Goal: Task Accomplishment & Management: Manage account settings

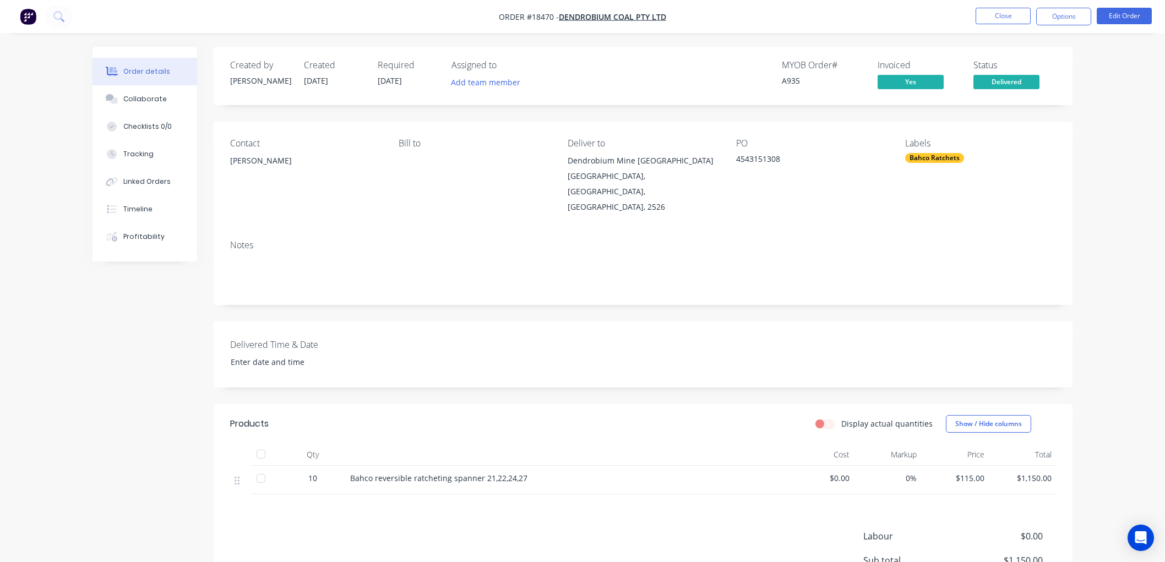
scroll to position [61, 0]
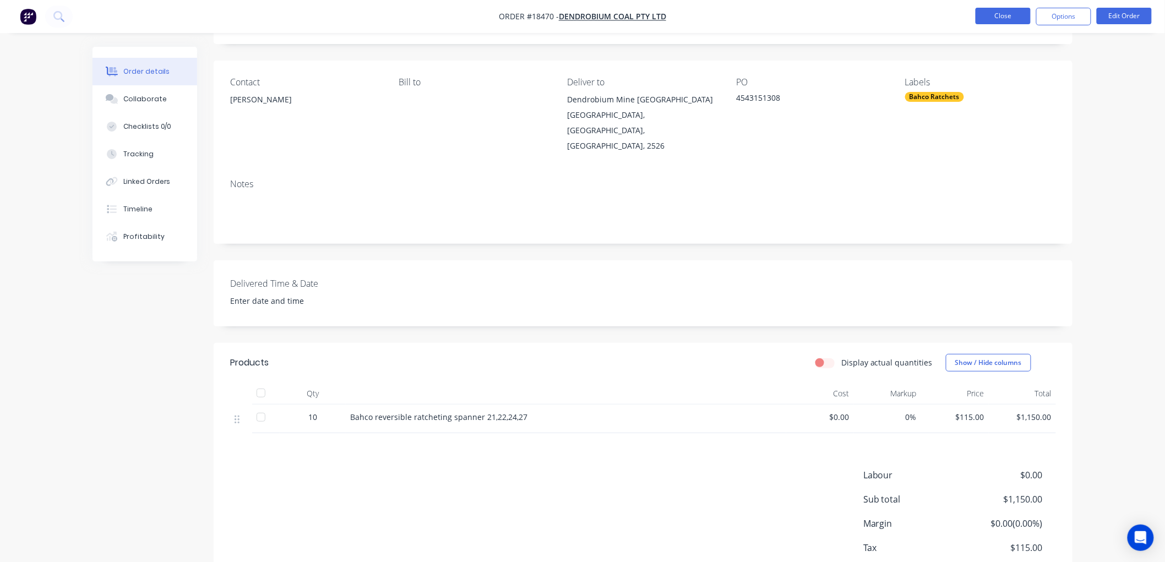
click at [981, 19] on button "Close" at bounding box center [1003, 16] width 55 height 17
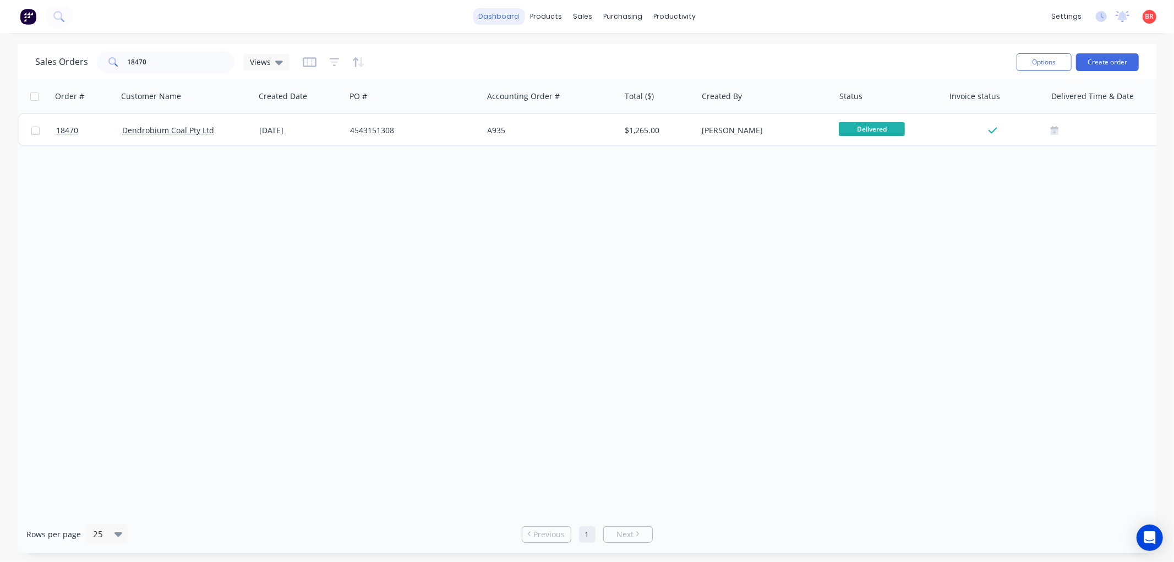
click at [492, 14] on link "dashboard" at bounding box center [499, 16] width 52 height 17
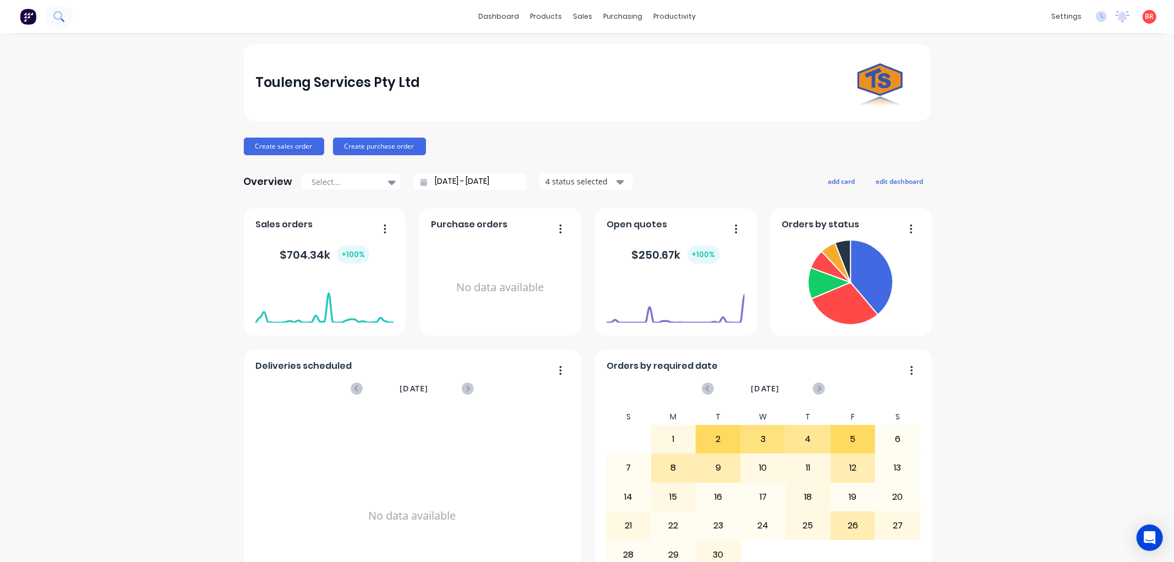
click at [54, 22] on button at bounding box center [59, 17] width 28 height 22
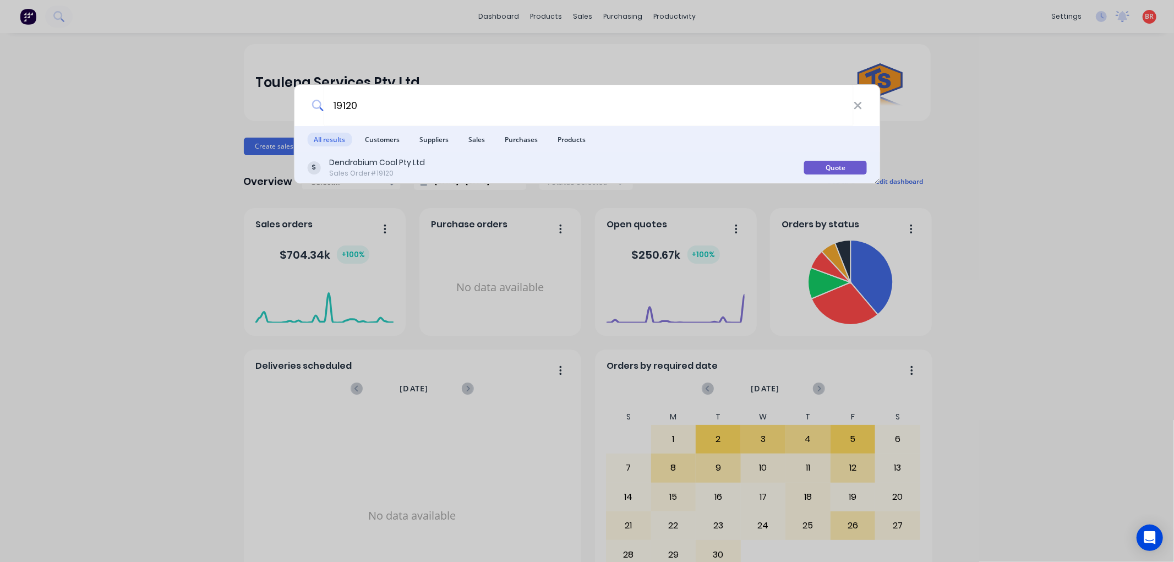
type input "19120"
click at [444, 168] on div "Dendrobium Coal Pty Ltd Sales Order #19120" at bounding box center [555, 167] width 497 height 21
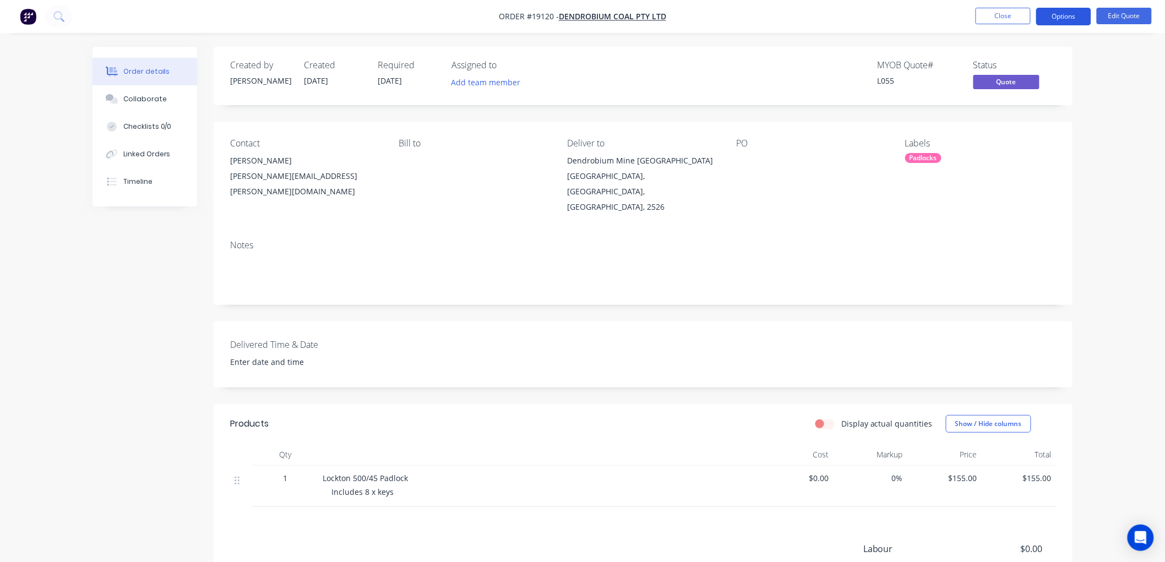
click at [1061, 19] on button "Options" at bounding box center [1063, 17] width 55 height 18
drag, startPoint x: 1104, startPoint y: 41, endPoint x: 1117, endPoint y: 28, distance: 18.3
click at [1117, 31] on div "Order #19120 - Dendrobium Coal Pty Ltd Close Options Edit Quote Order details C…" at bounding box center [582, 351] width 1165 height 703
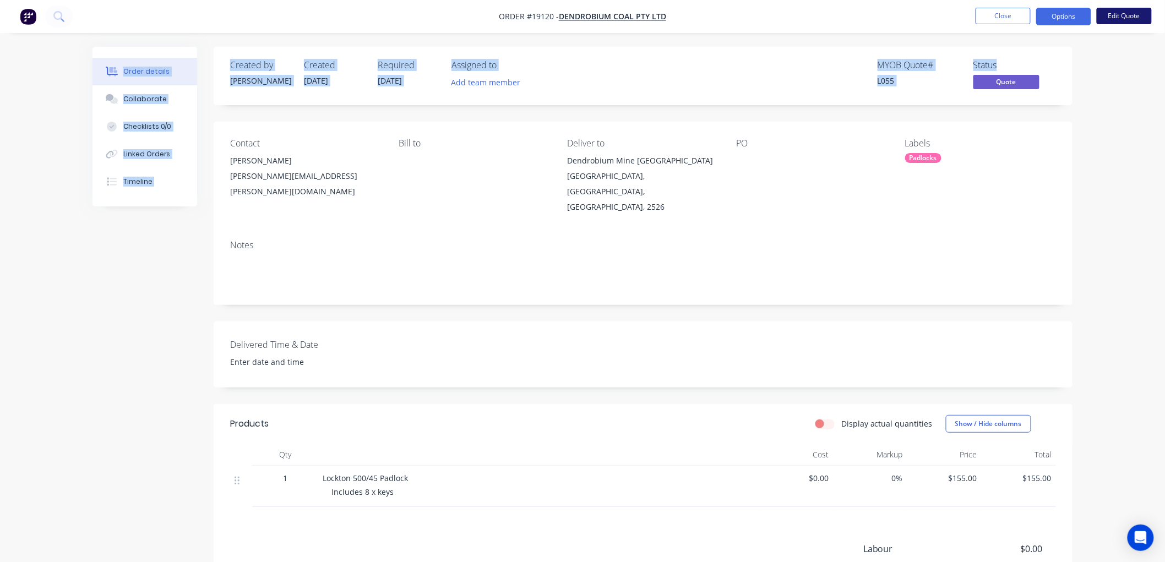
click at [1117, 20] on button "Edit Quote" at bounding box center [1124, 16] width 55 height 17
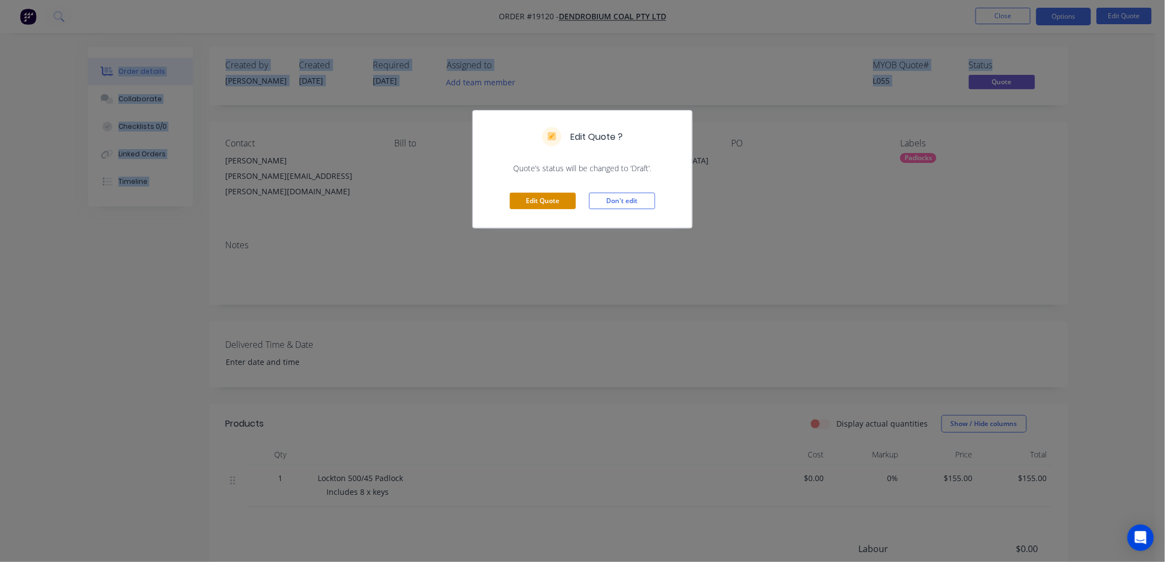
click at [519, 203] on button "Edit Quote" at bounding box center [543, 201] width 66 height 17
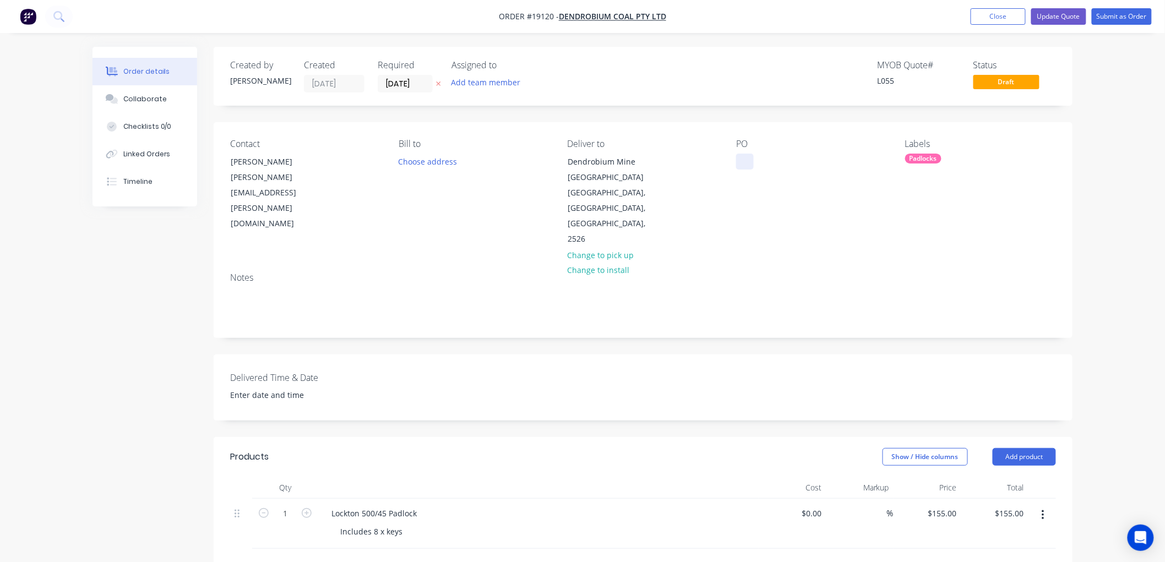
drag, startPoint x: 739, startPoint y: 160, endPoint x: 763, endPoint y: 160, distance: 23.7
click at [740, 160] on div at bounding box center [745, 162] width 18 height 16
click at [1105, 17] on button "Submit as Order" at bounding box center [1122, 16] width 60 height 17
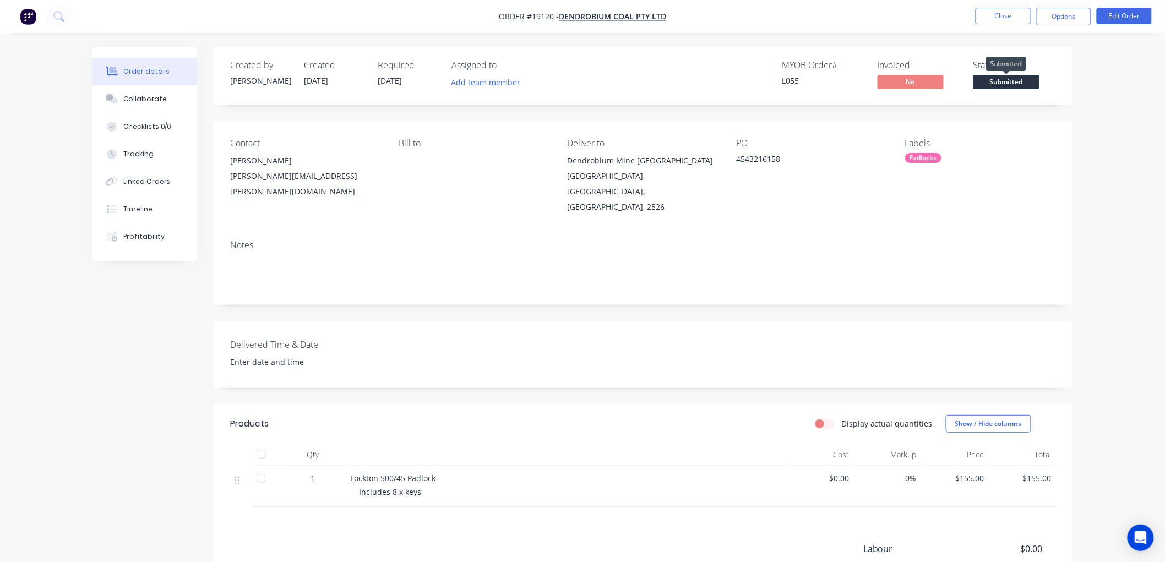
click at [1030, 75] on span "Submitted" at bounding box center [1006, 82] width 66 height 14
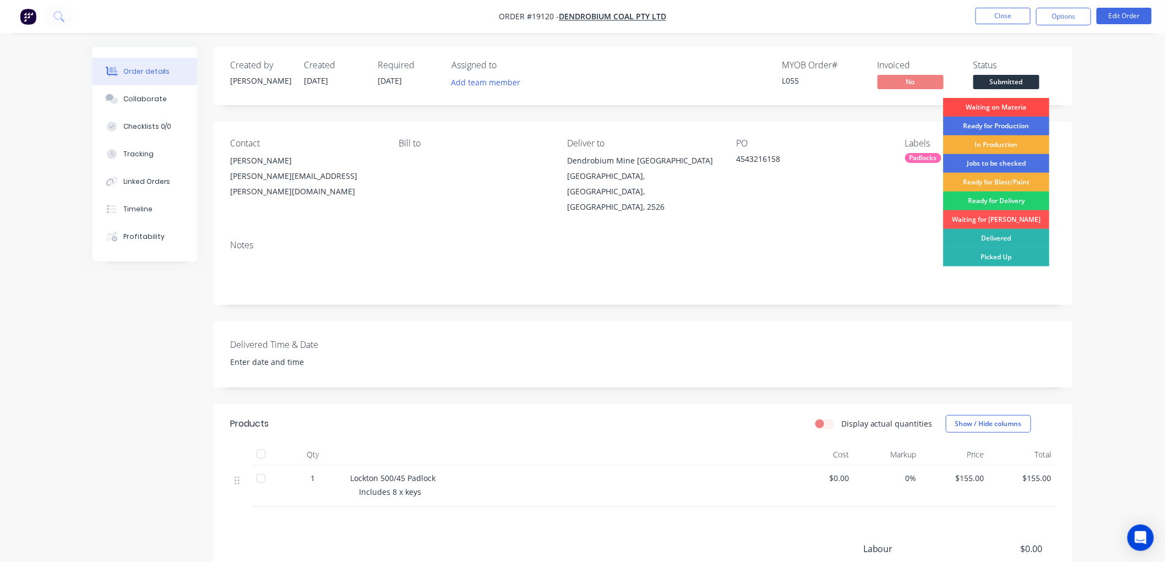
click at [1006, 102] on div "Waiting on Materia" at bounding box center [996, 107] width 106 height 19
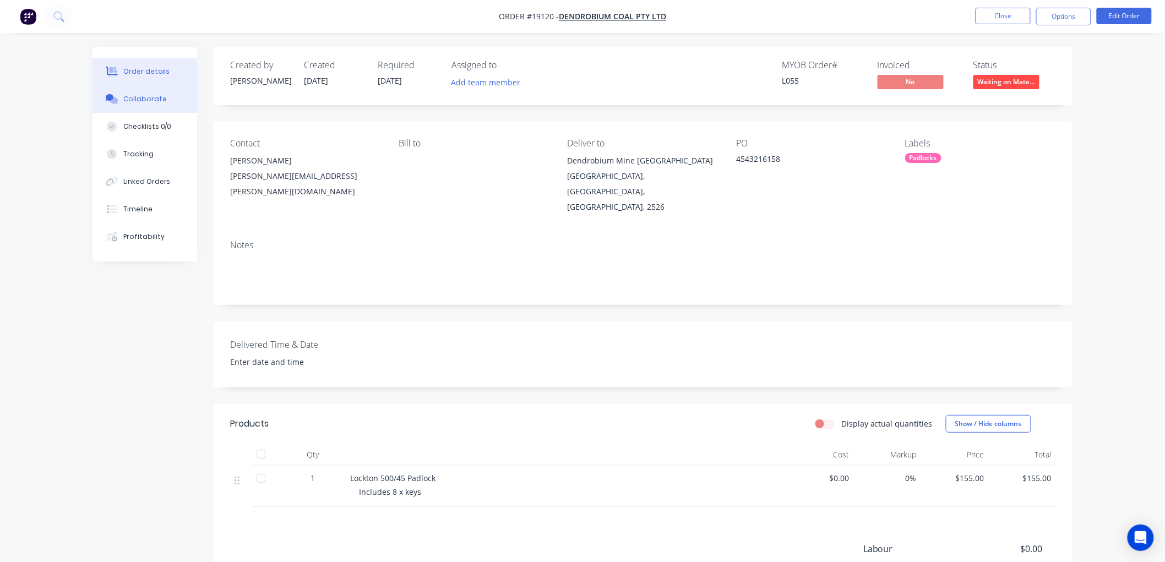
click at [138, 101] on div "Collaborate" at bounding box center [144, 99] width 43 height 10
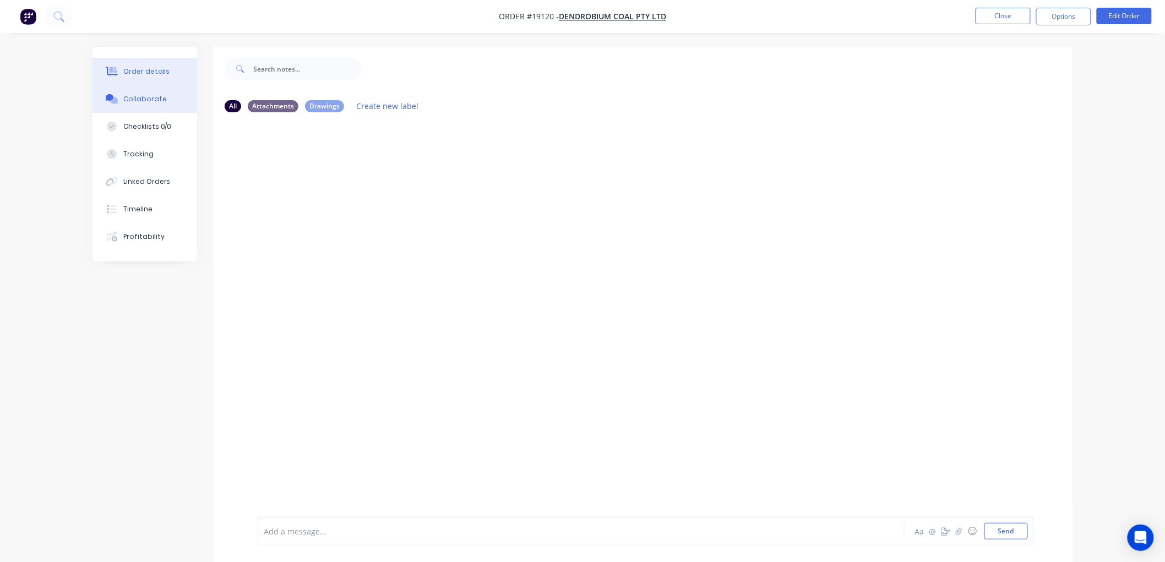
click at [141, 70] on div "Order details" at bounding box center [146, 72] width 47 height 10
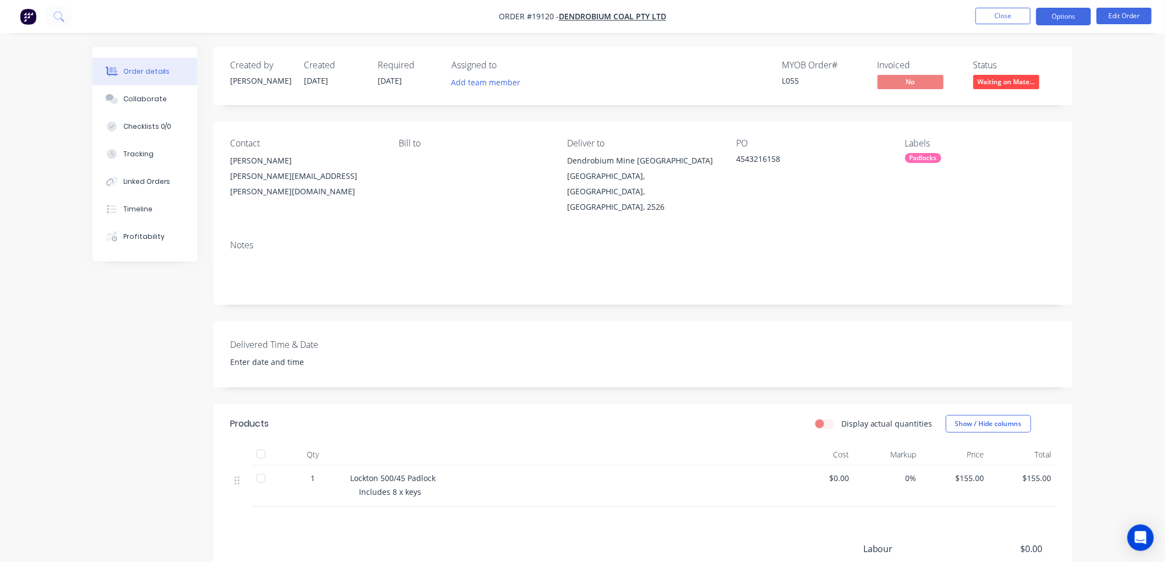
click at [1059, 21] on button "Options" at bounding box center [1063, 17] width 55 height 18
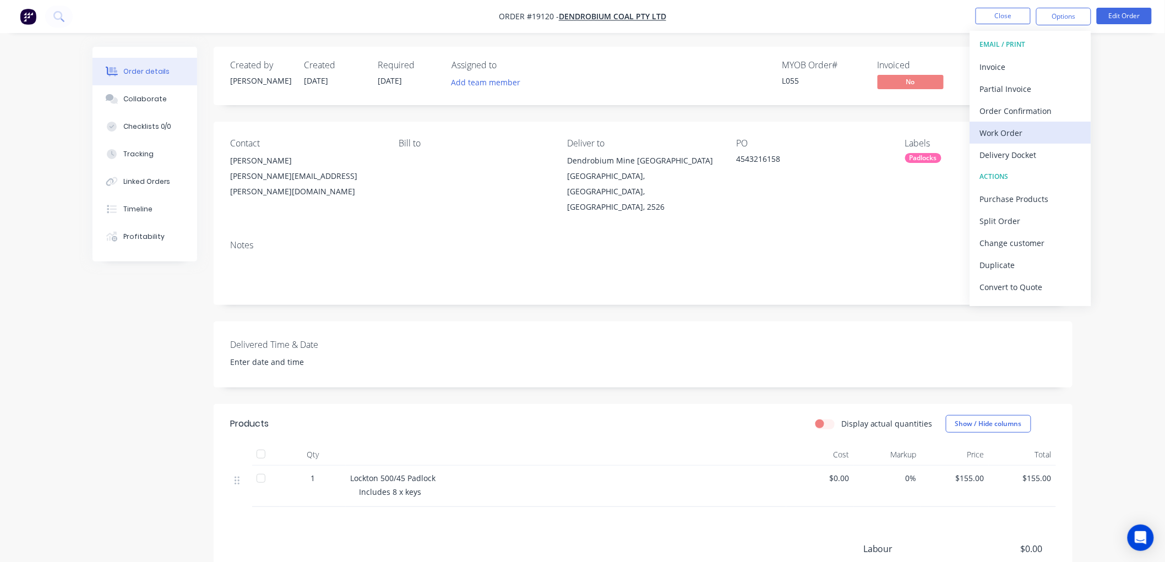
click at [1006, 133] on div "Work Order" at bounding box center [1030, 133] width 101 height 16
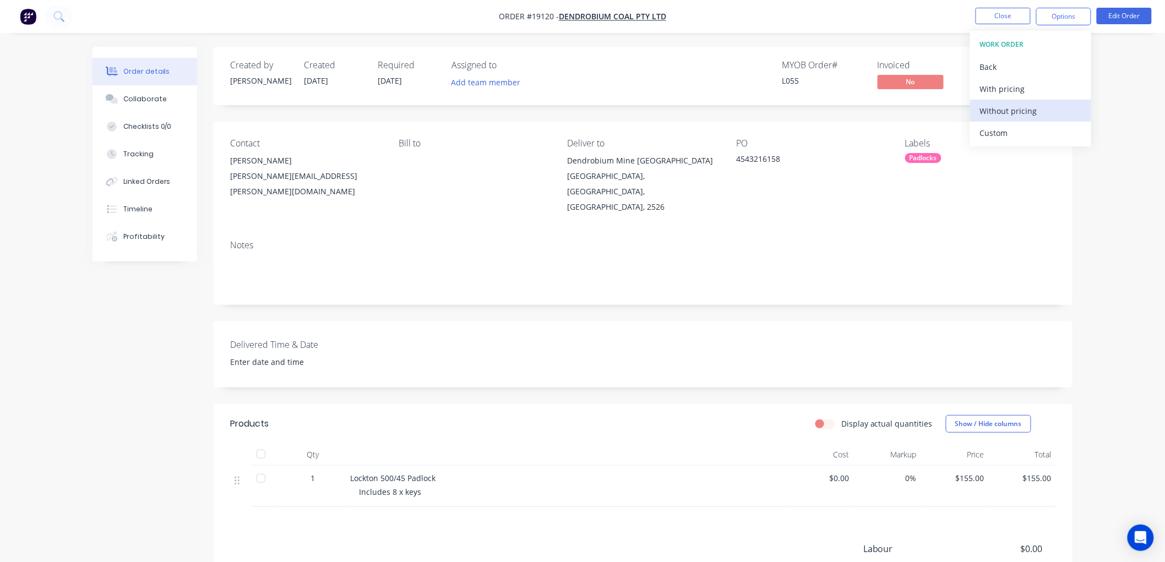
click at [1004, 112] on div "Without pricing" at bounding box center [1030, 111] width 101 height 16
click at [1124, 123] on div "Order details Collaborate Checklists 0/0 Tracking Linked Orders Timeline Profit…" at bounding box center [582, 351] width 1165 height 703
click at [992, 12] on button "Close" at bounding box center [1003, 16] width 55 height 17
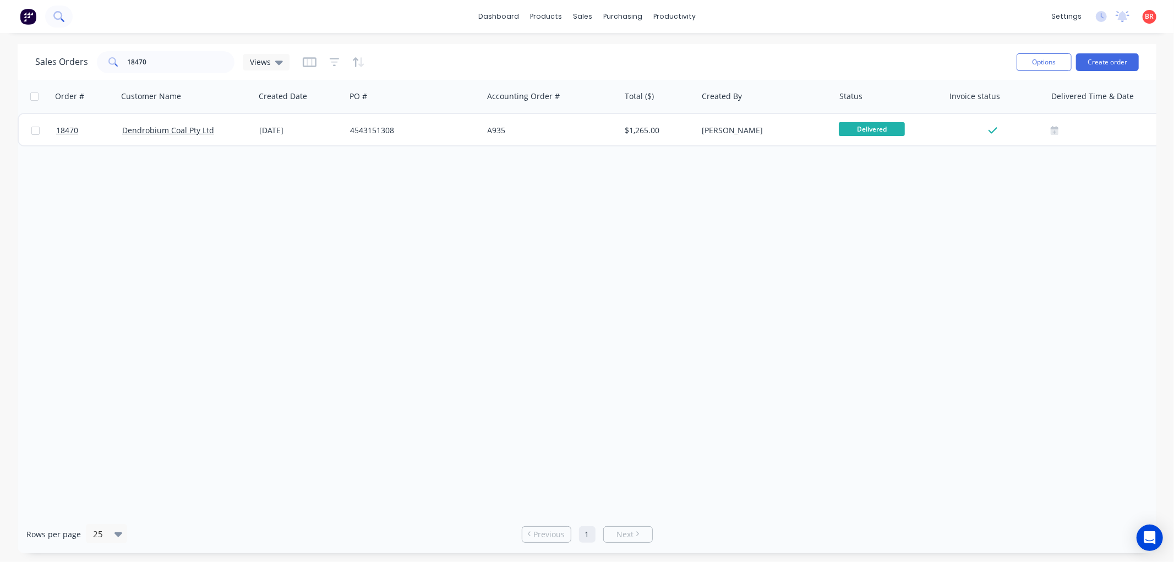
drag, startPoint x: 58, startPoint y: 28, endPoint x: 54, endPoint y: 23, distance: 6.2
click at [58, 28] on div "dashboard products sales purchasing productivity dashboard products Product Cat…" at bounding box center [587, 16] width 1174 height 33
click at [55, 20] on icon at bounding box center [58, 16] width 10 height 10
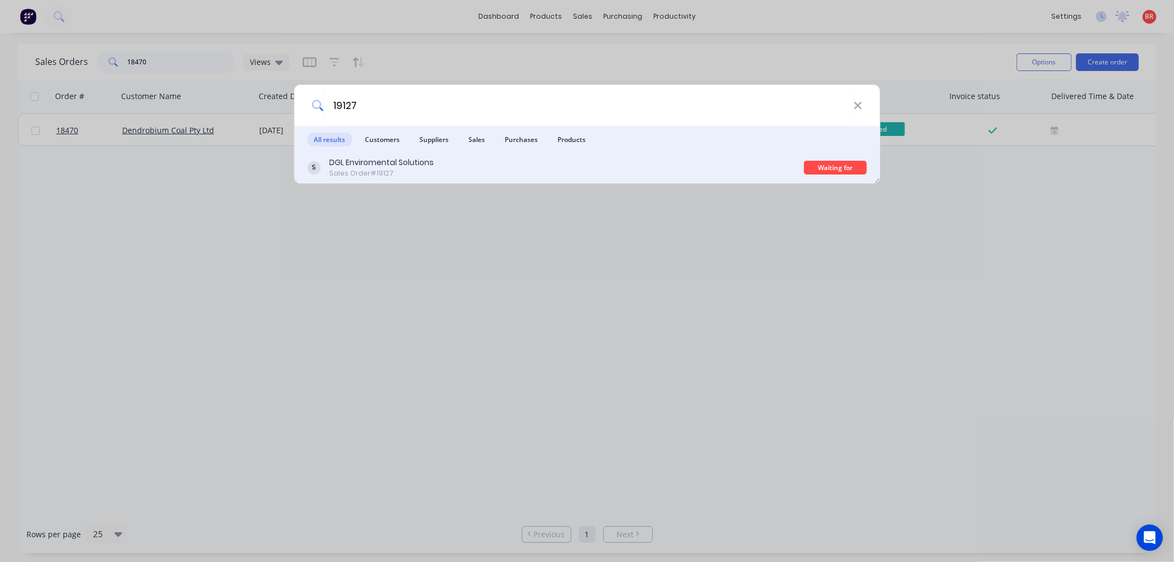
type input "19127"
click at [687, 172] on div "DGL Enviromental Solutions Sales Order #19127" at bounding box center [555, 167] width 497 height 21
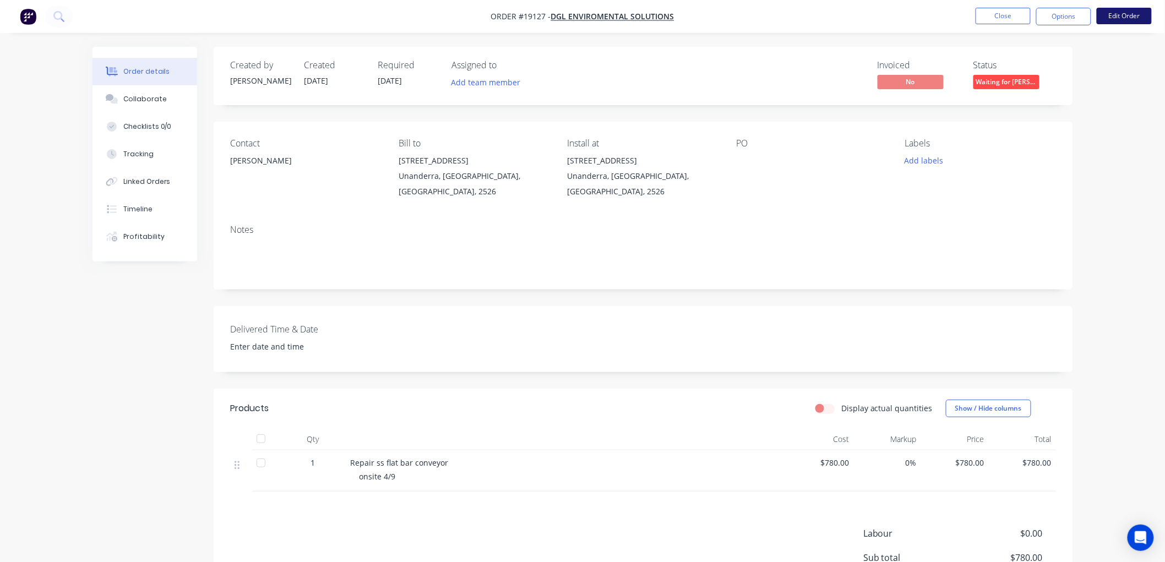
click at [1104, 18] on button "Edit Order" at bounding box center [1124, 16] width 55 height 17
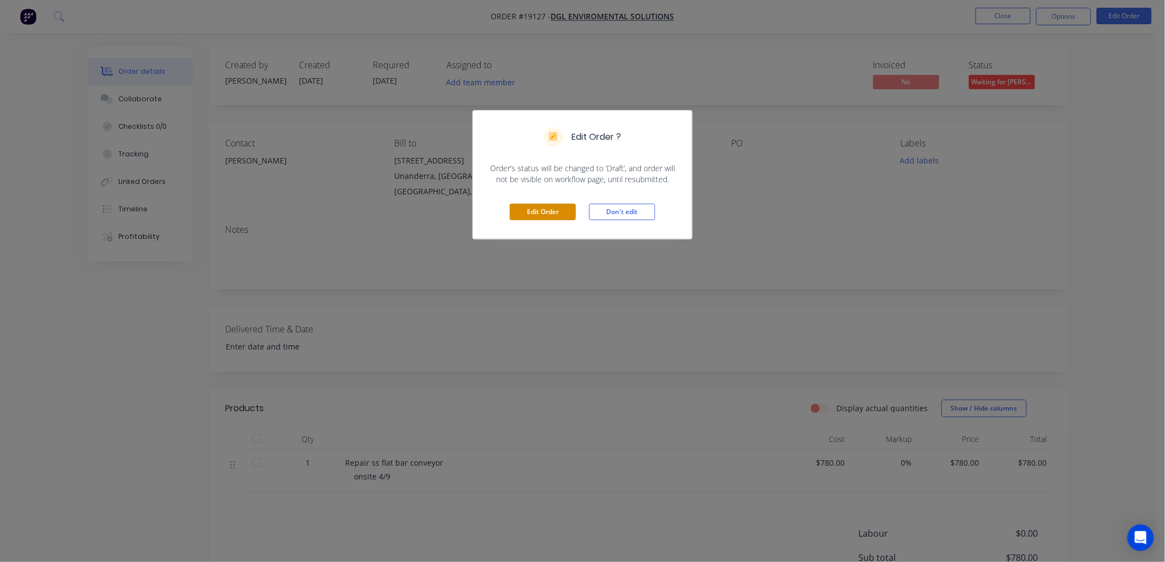
drag, startPoint x: 546, startPoint y: 210, endPoint x: 678, endPoint y: 216, distance: 132.3
click at [553, 209] on button "Edit Order" at bounding box center [543, 212] width 66 height 17
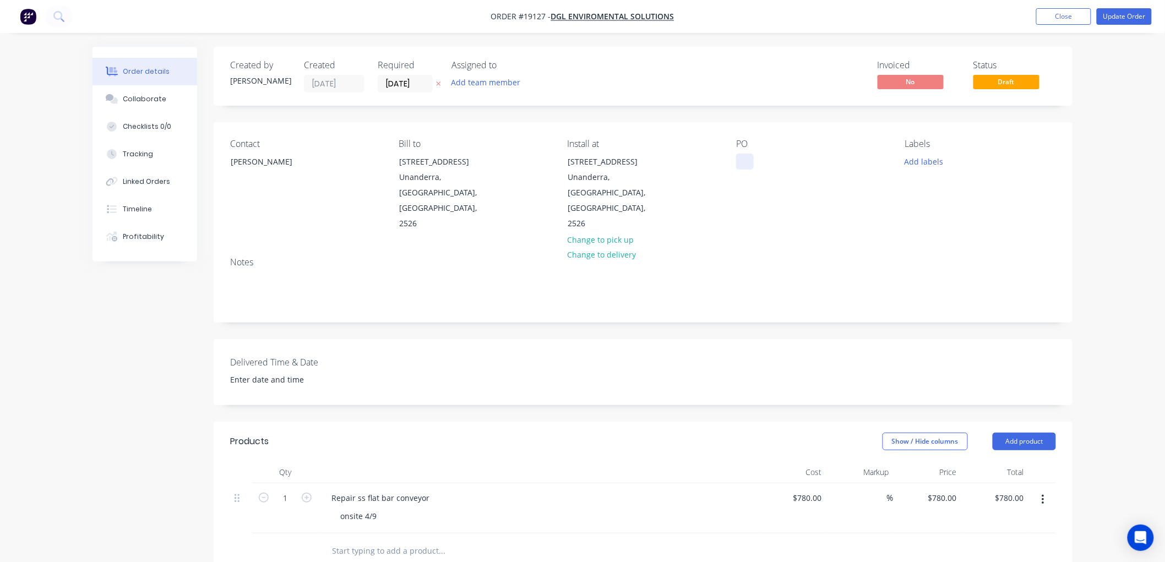
click at [742, 157] on div at bounding box center [745, 162] width 18 height 16
click at [1115, 17] on button "Update Order" at bounding box center [1124, 16] width 55 height 17
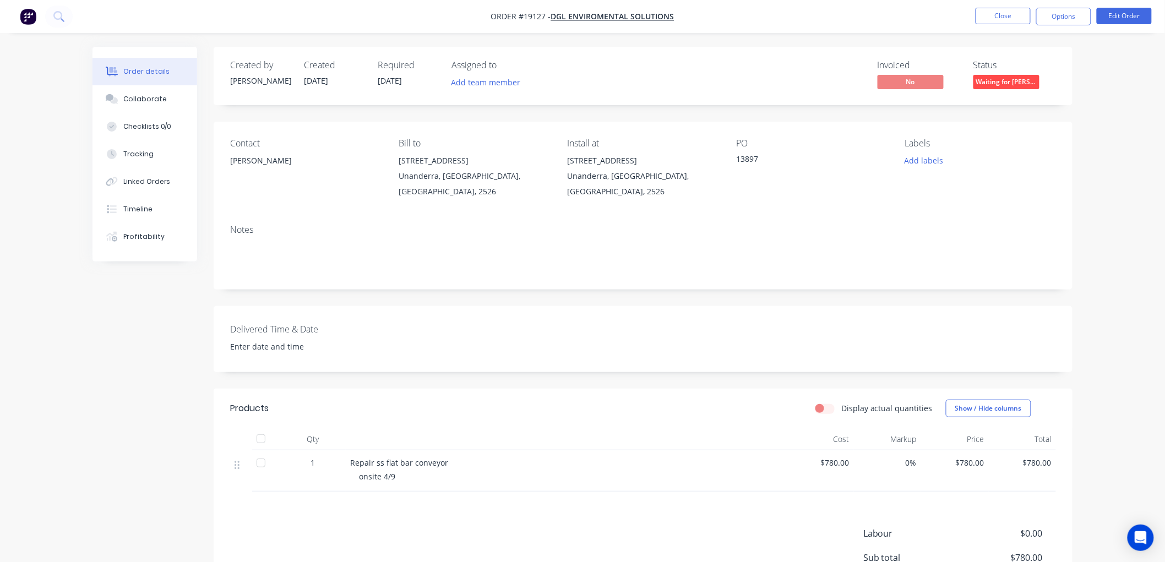
click at [1010, 81] on span "Waiting for [PERSON_NAME]" at bounding box center [1006, 82] width 66 height 14
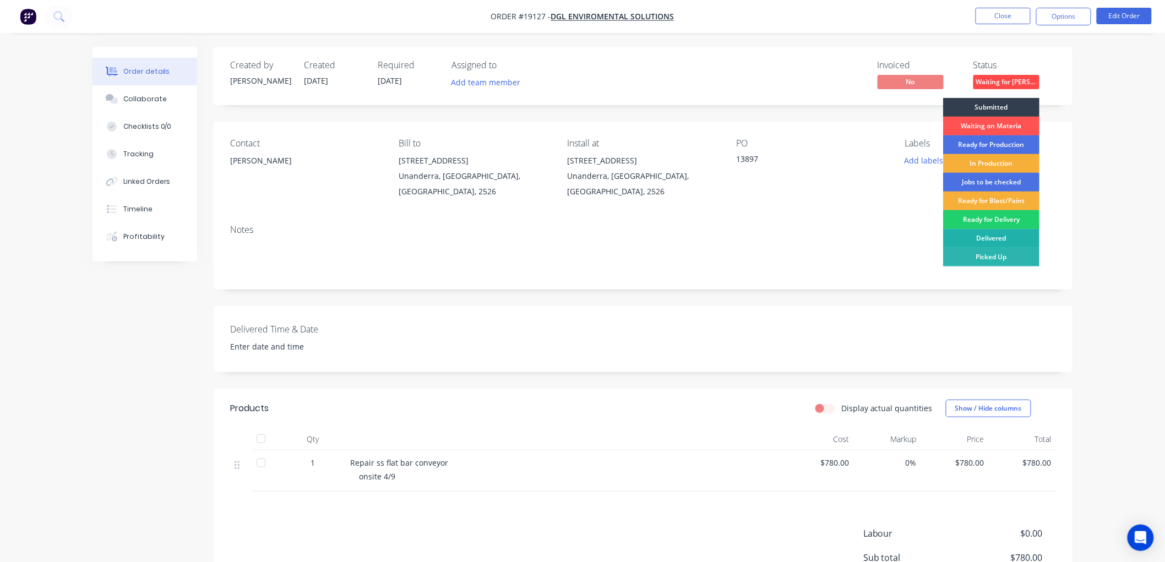
click at [999, 235] on div "Delivered" at bounding box center [991, 238] width 96 height 19
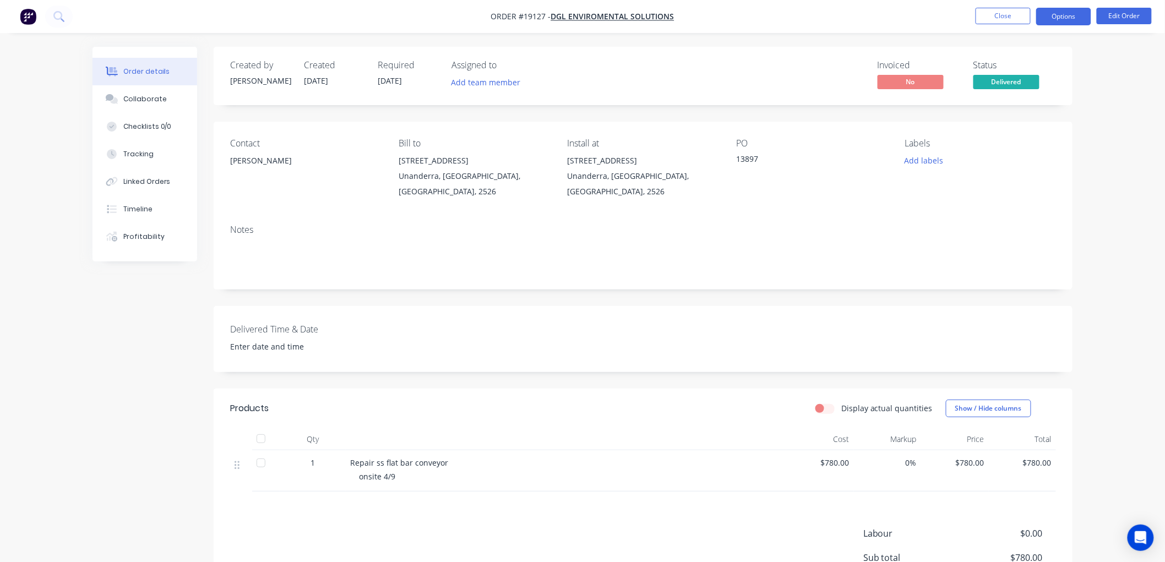
click at [1060, 19] on button "Options" at bounding box center [1063, 17] width 55 height 18
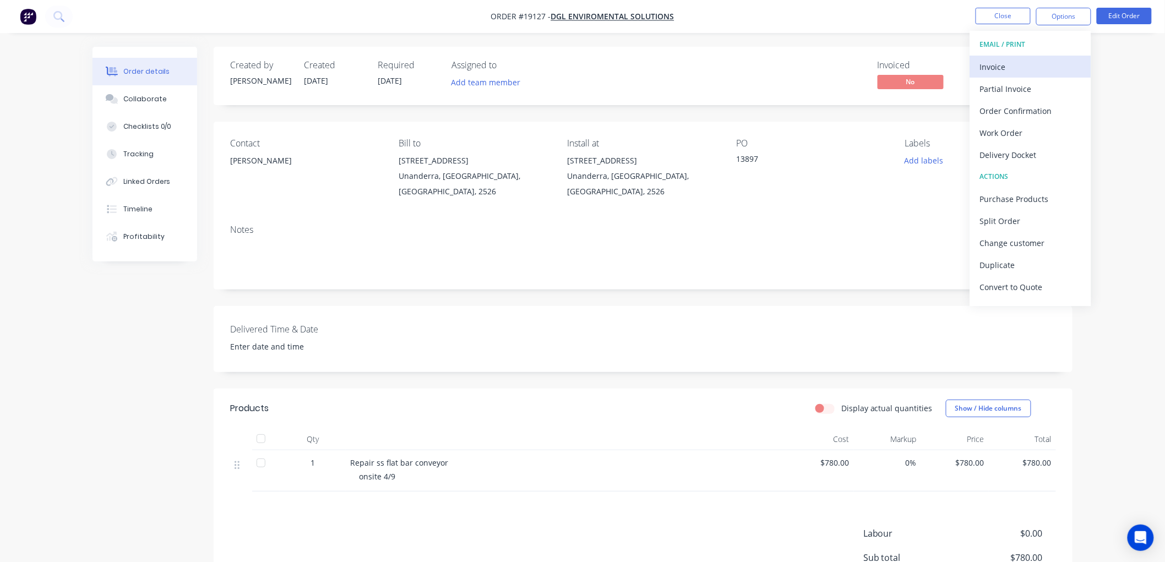
click at [1004, 70] on div "Invoice" at bounding box center [1030, 67] width 101 height 16
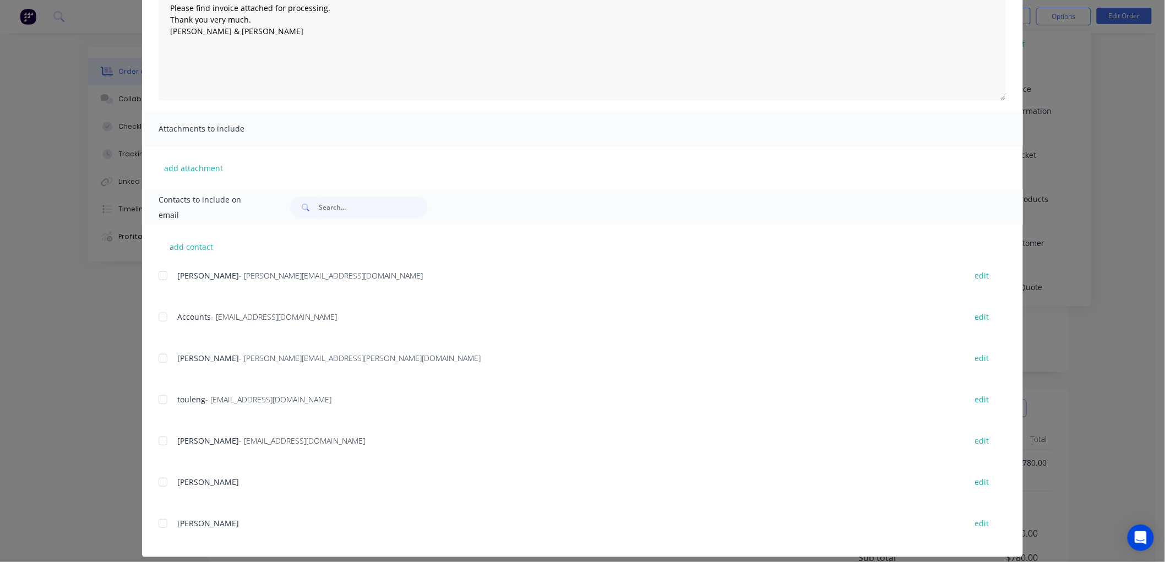
scroll to position [145, 0]
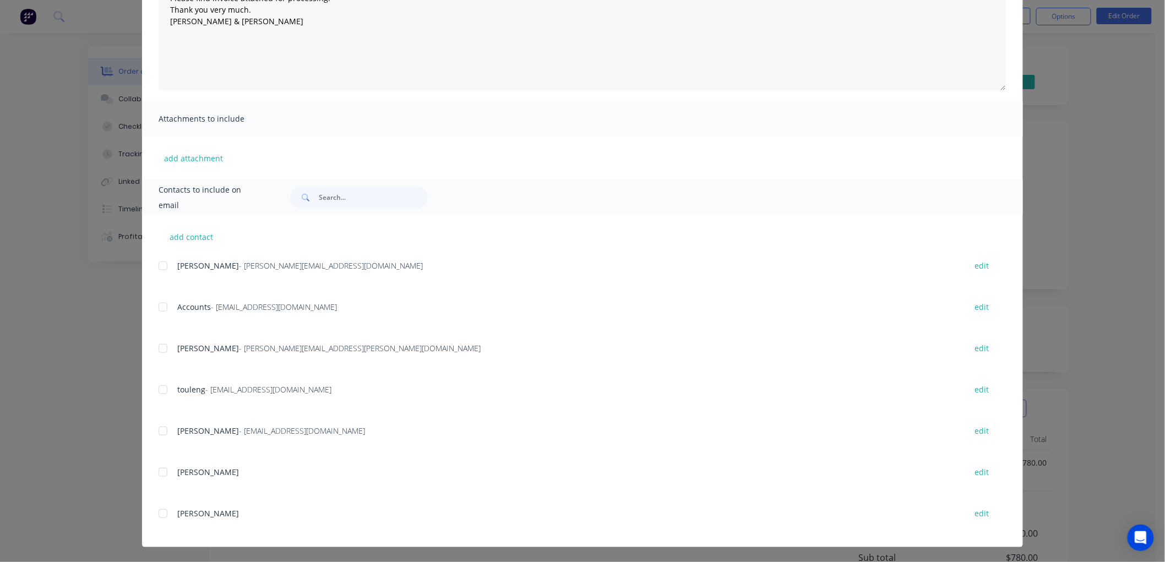
click at [156, 306] on div at bounding box center [163, 307] width 22 height 22
click at [156, 345] on div at bounding box center [163, 348] width 22 height 22
click at [162, 387] on div at bounding box center [163, 390] width 22 height 22
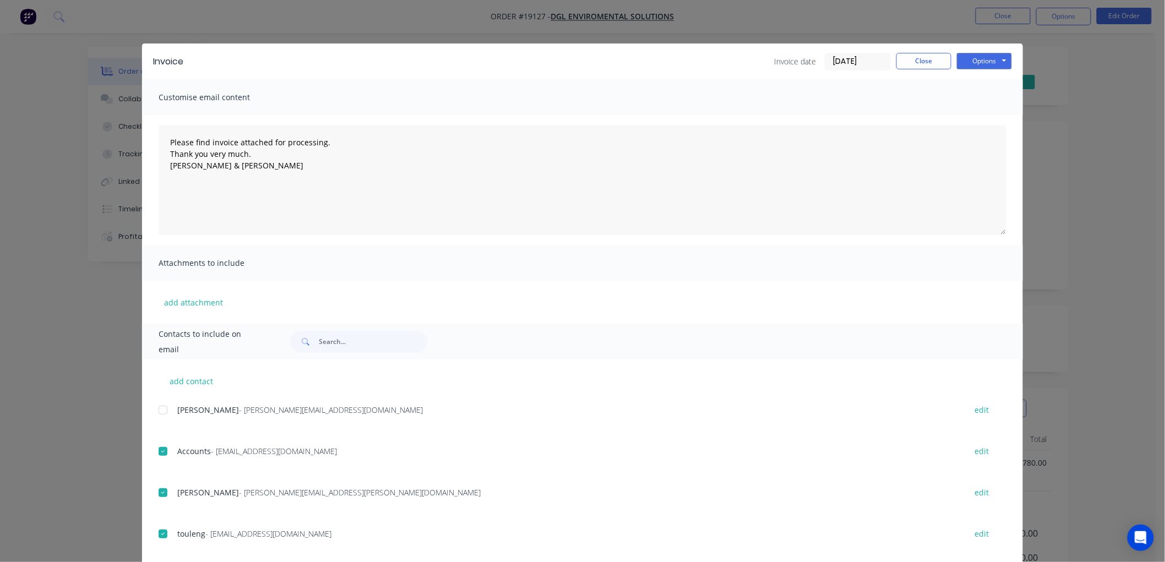
scroll to position [0, 0]
click at [978, 61] on button "Options" at bounding box center [984, 61] width 55 height 17
click at [975, 119] on button "Email" at bounding box center [992, 117] width 70 height 18
type textarea "Please find invoice attached for processing. Thank you very much. [PERSON_NAME]…"
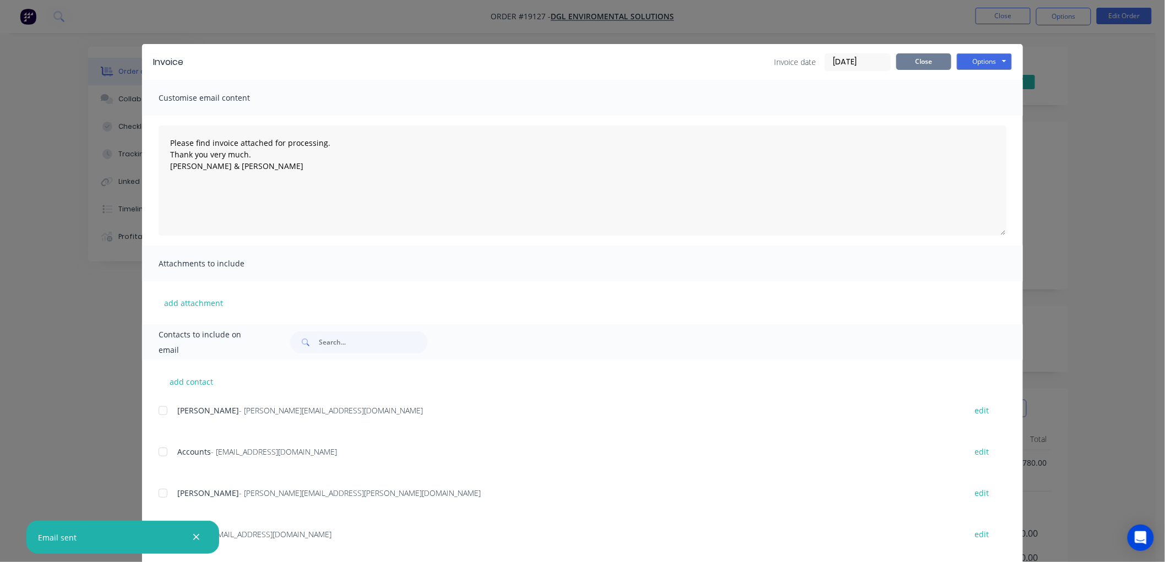
click at [904, 67] on button "Close" at bounding box center [923, 61] width 55 height 17
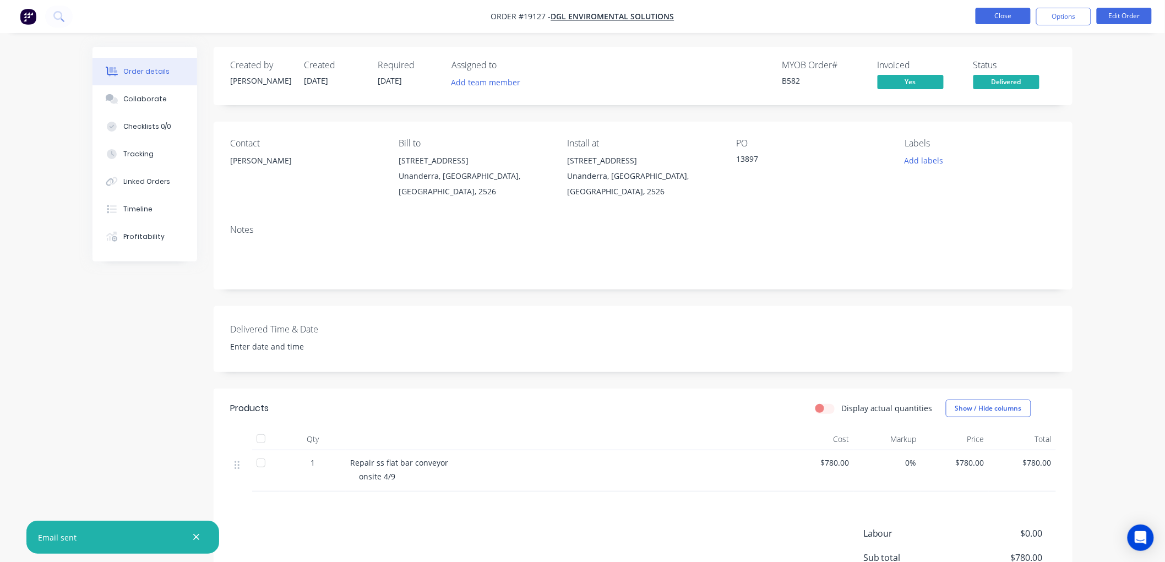
click at [999, 17] on button "Close" at bounding box center [1003, 16] width 55 height 17
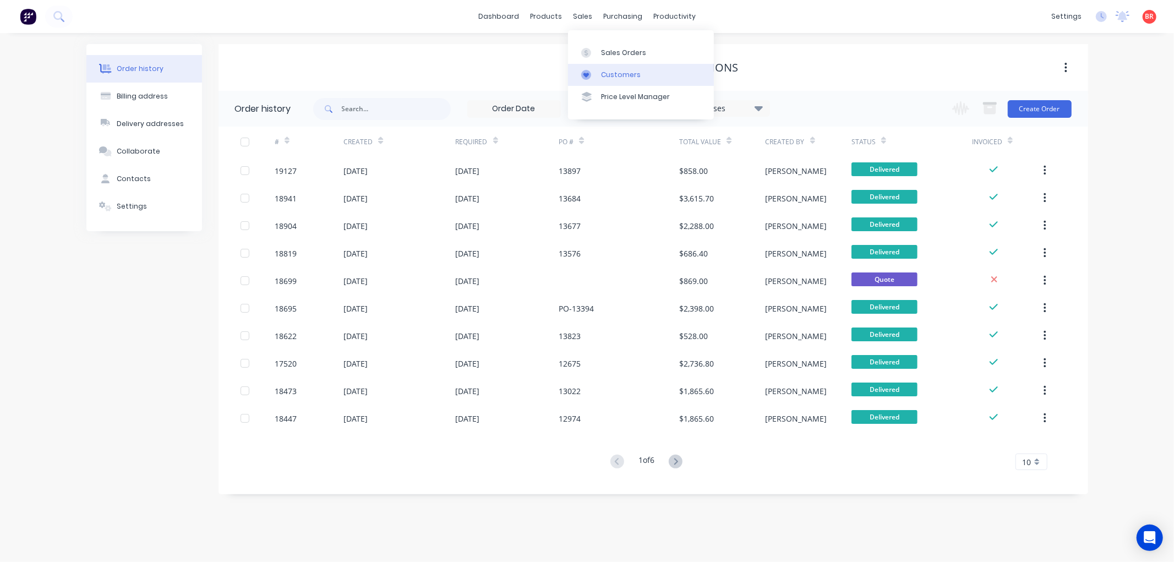
click at [598, 70] on link "Customers" at bounding box center [641, 75] width 146 height 22
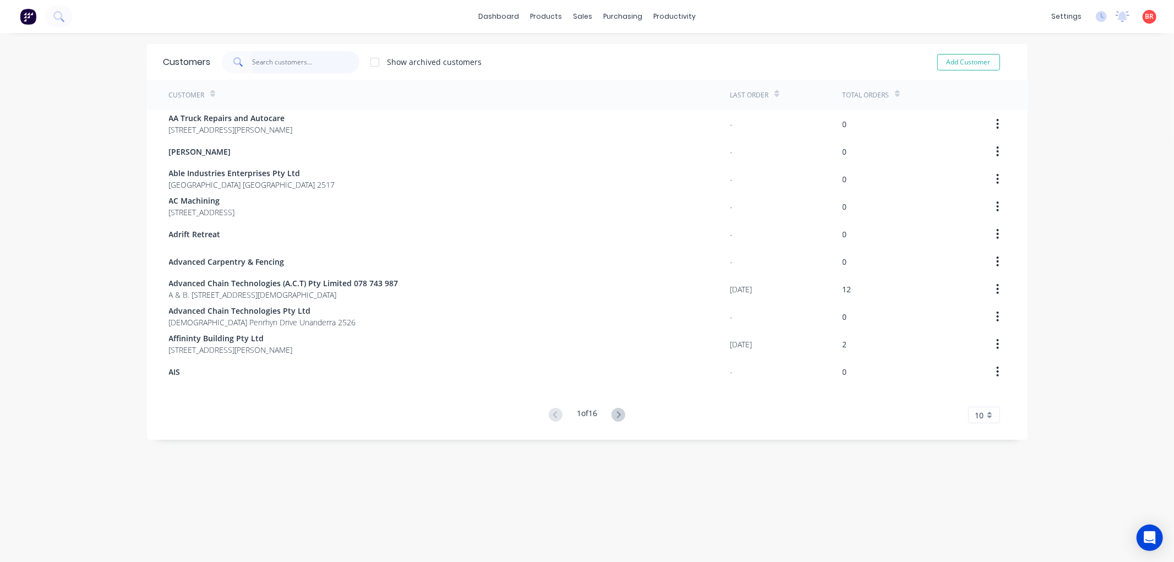
click at [287, 59] on input "text" at bounding box center [305, 62] width 107 height 22
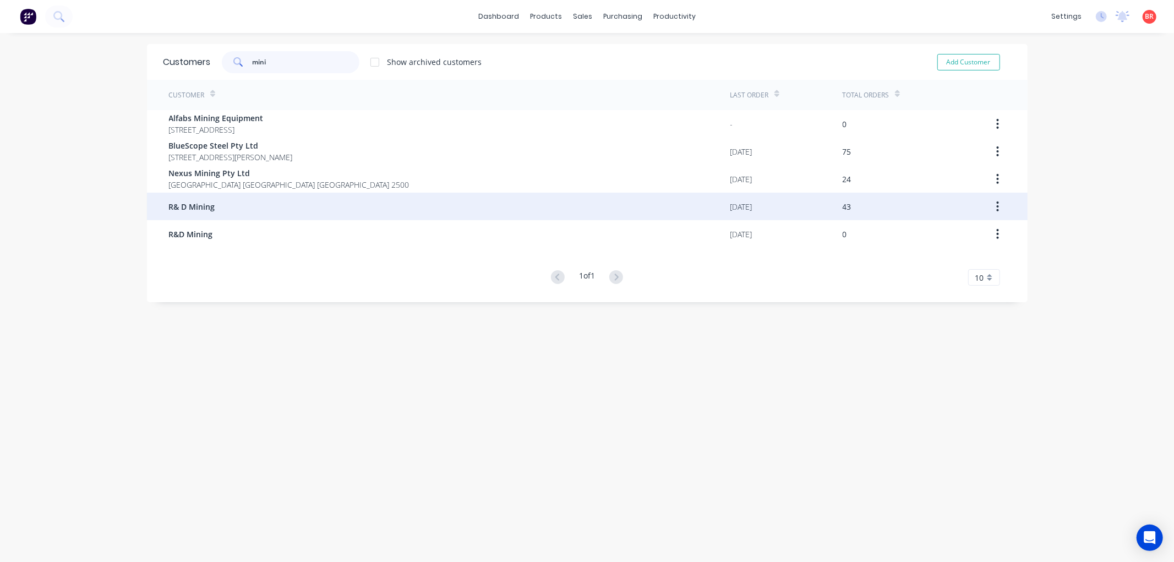
type input "mini"
click at [254, 200] on div "R& D Mining" at bounding box center [450, 207] width 562 height 28
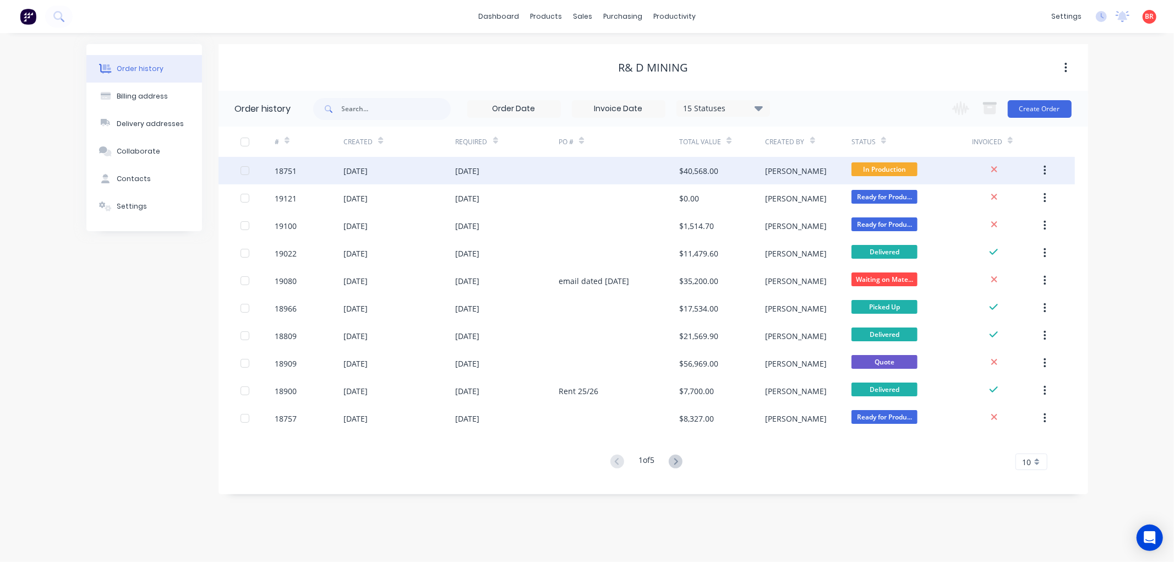
click at [368, 170] on div "[DATE]" at bounding box center [356, 171] width 24 height 12
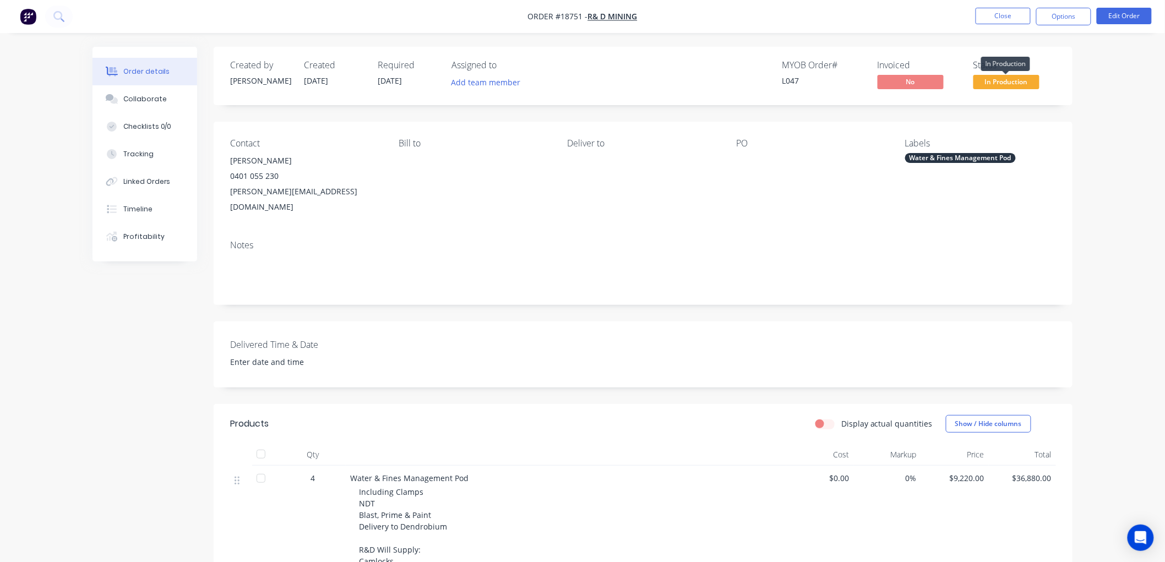
click at [990, 79] on span "In Production" at bounding box center [1006, 82] width 66 height 14
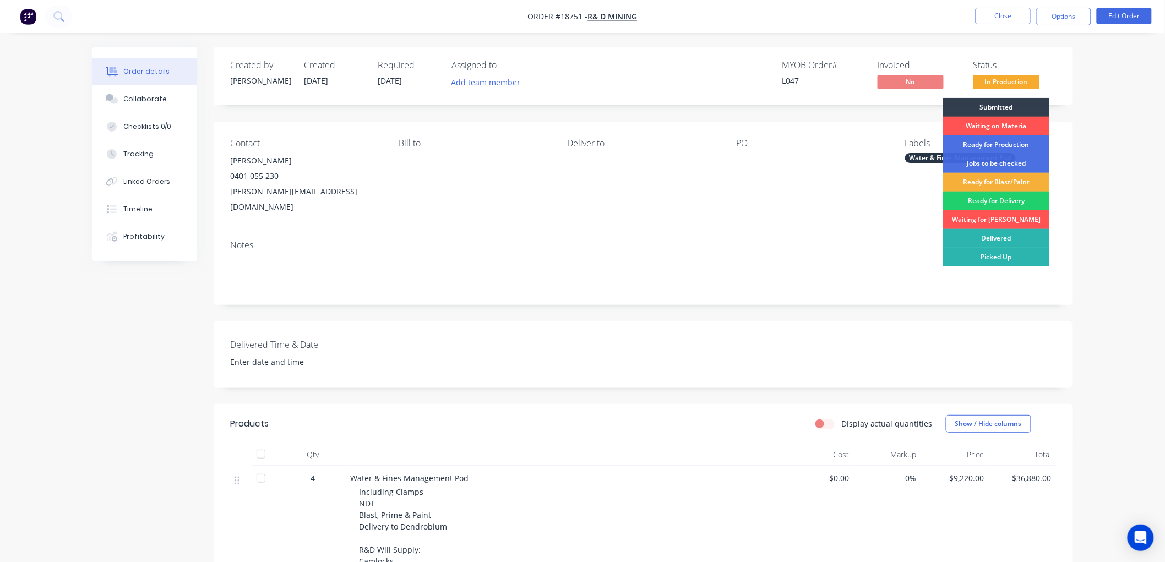
click at [1114, 105] on div "Order details Collaborate Checklists 0/0 Tracking Linked Orders Timeline Profit…" at bounding box center [582, 403] width 1165 height 807
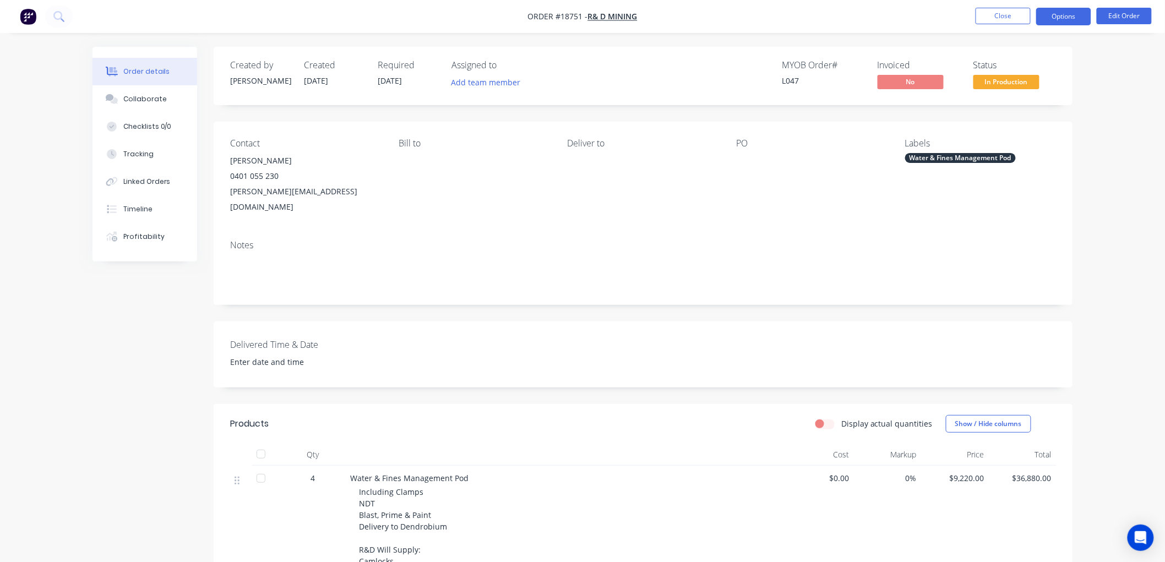
click at [1061, 17] on button "Options" at bounding box center [1063, 17] width 55 height 18
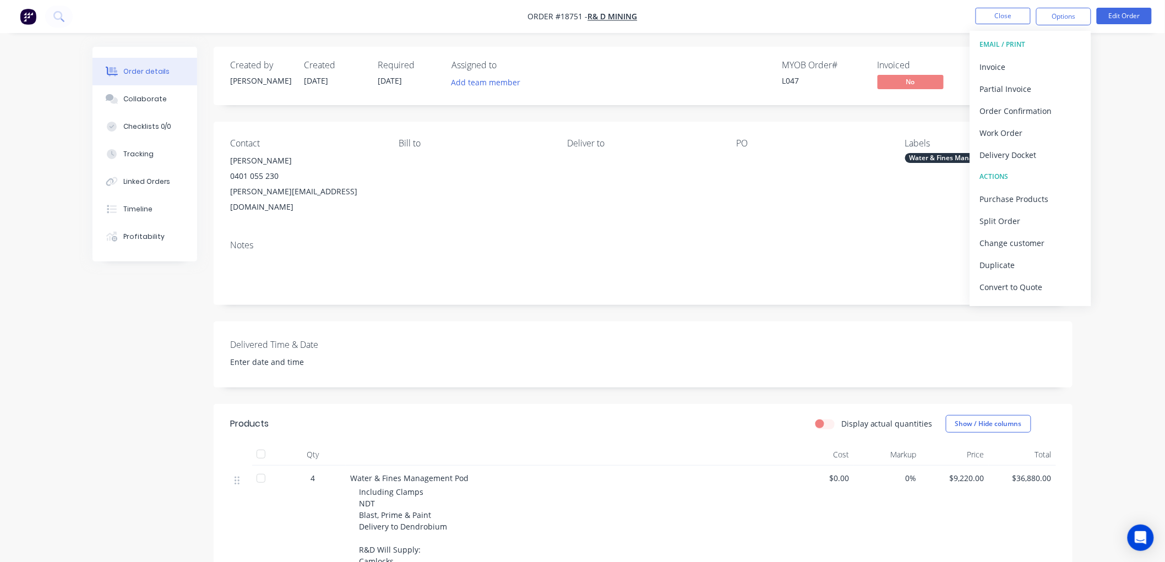
click at [1135, 106] on div "Order details Collaborate Checklists 0/0 Tracking Linked Orders Timeline Profit…" at bounding box center [582, 403] width 1165 height 807
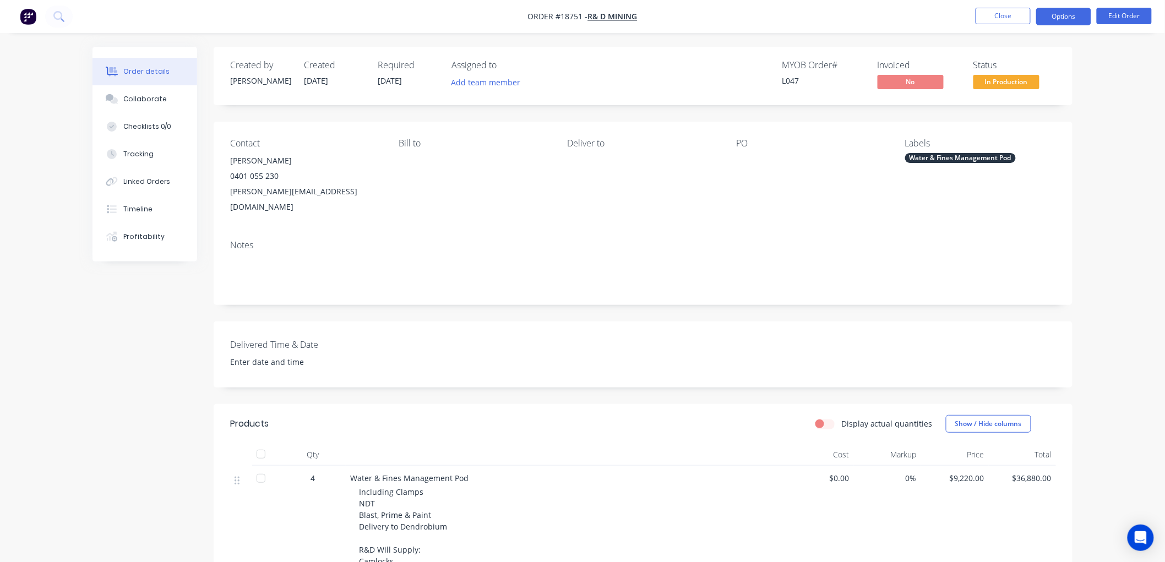
click at [1059, 20] on button "Options" at bounding box center [1063, 17] width 55 height 18
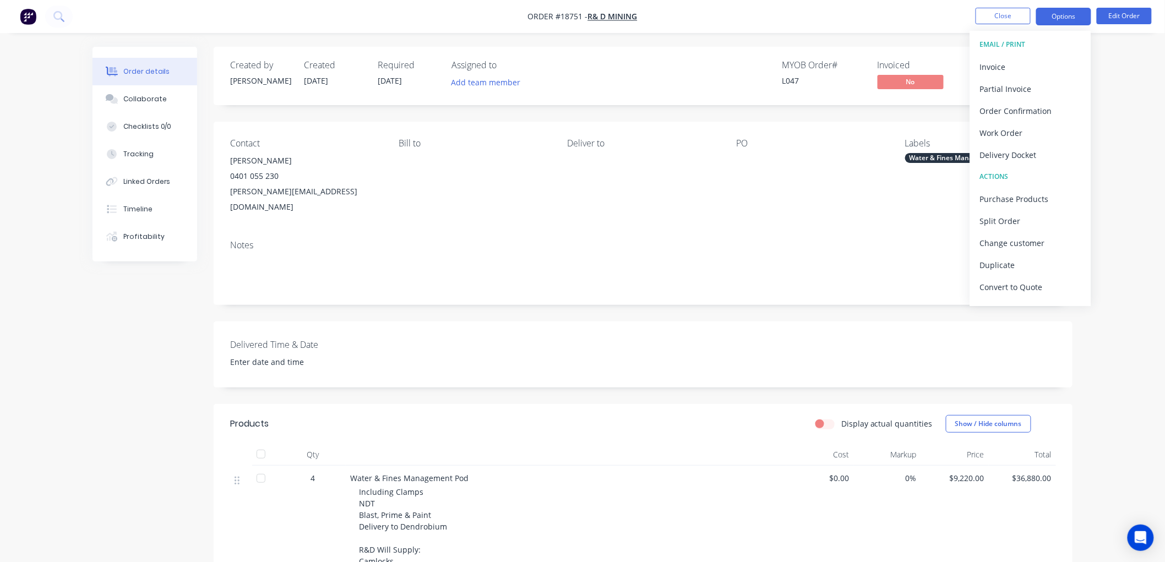
click at [1059, 20] on button "Options" at bounding box center [1063, 17] width 55 height 18
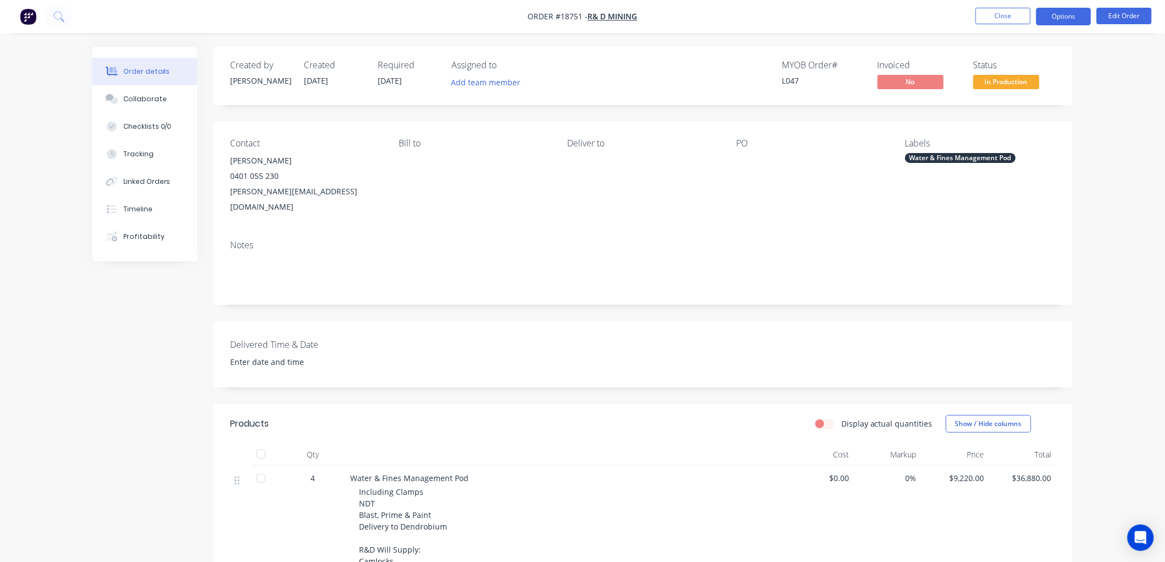
click at [1068, 18] on button "Options" at bounding box center [1063, 17] width 55 height 18
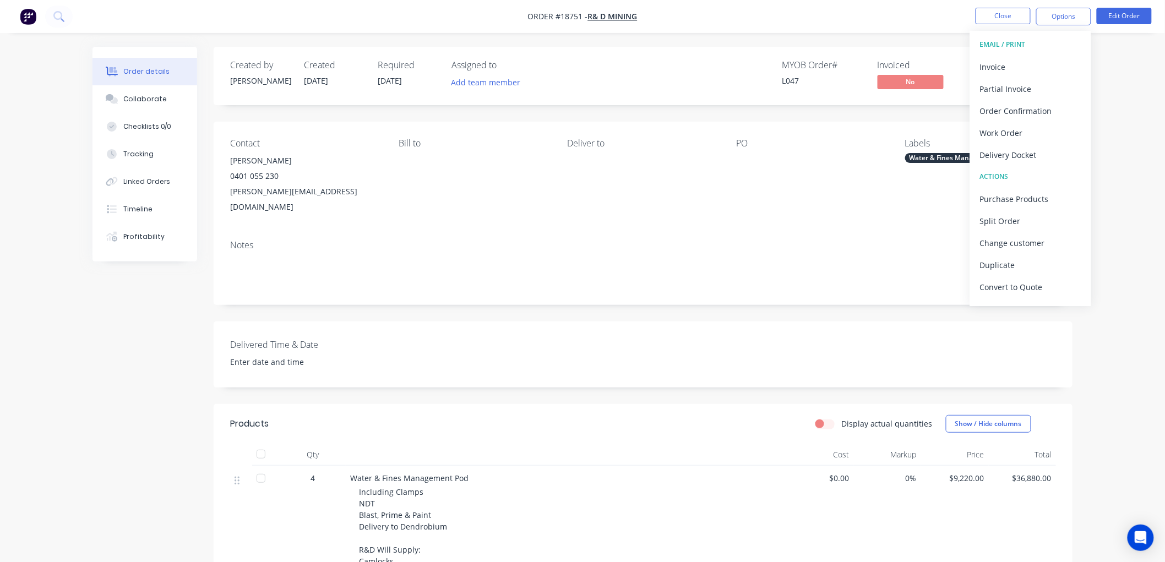
click at [1126, 57] on div "Order details Collaborate Checklists 0/0 Tracking Linked Orders Timeline Profit…" at bounding box center [582, 403] width 1165 height 807
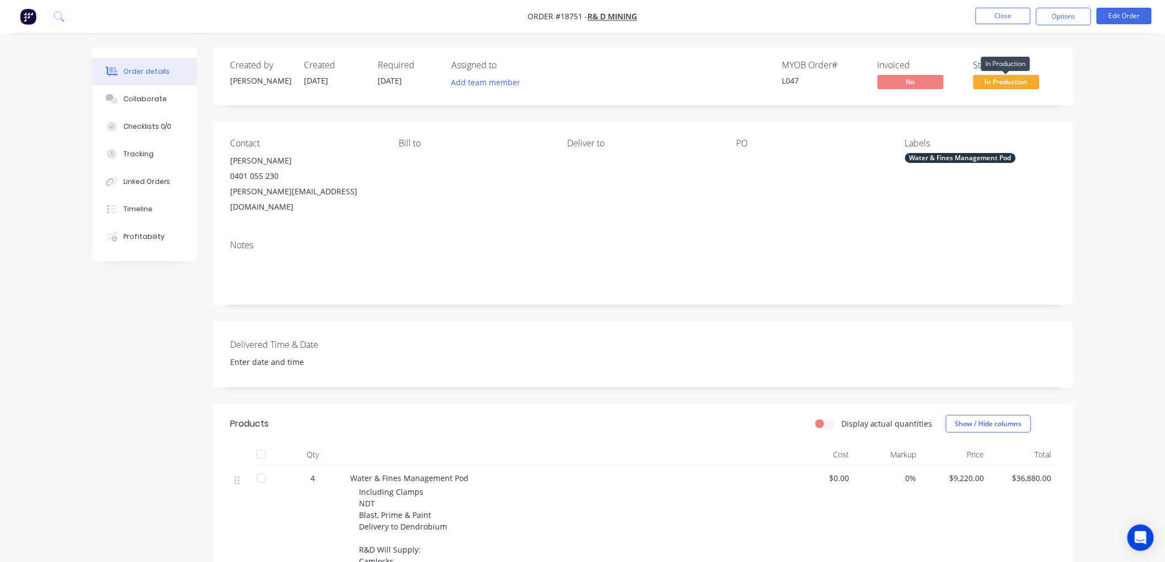
click at [1026, 80] on span "In Production" at bounding box center [1006, 82] width 66 height 14
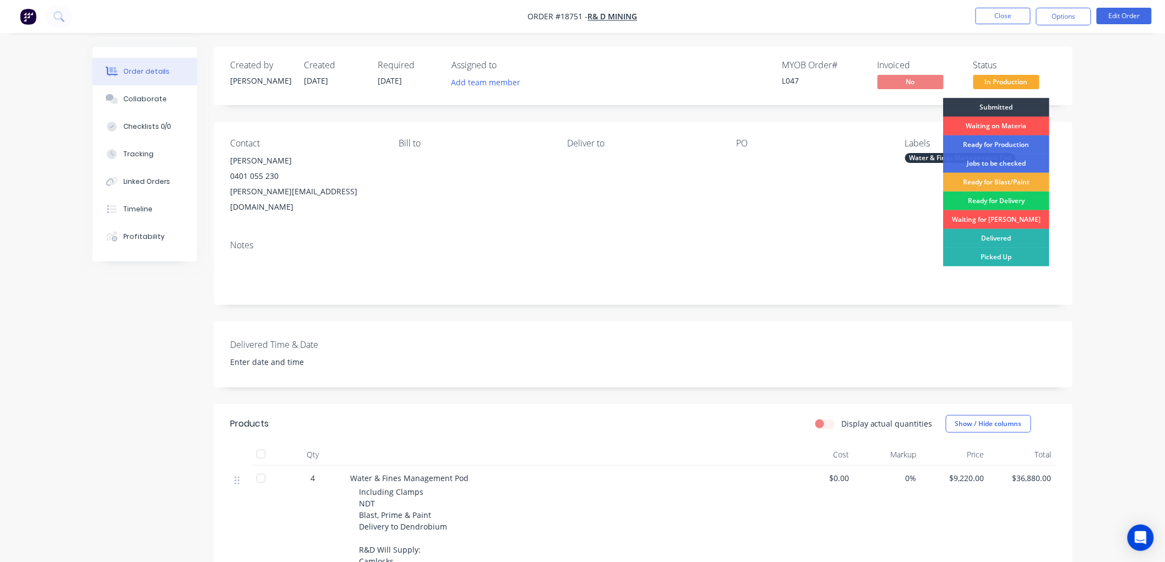
click at [987, 203] on div "Ready for Delivery" at bounding box center [996, 201] width 106 height 19
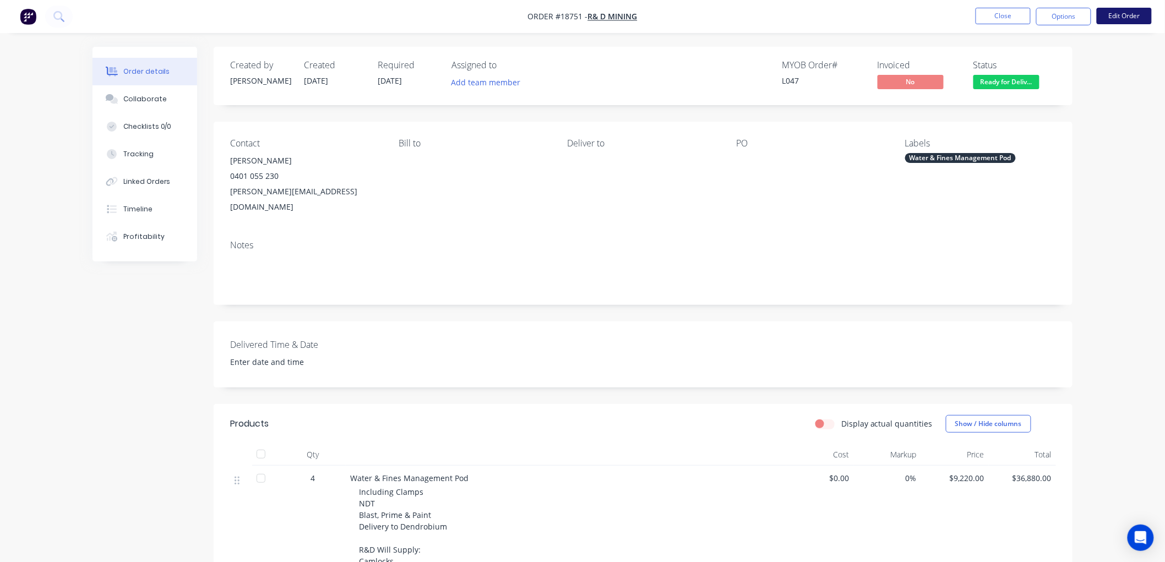
click at [1119, 17] on button "Edit Order" at bounding box center [1124, 16] width 55 height 17
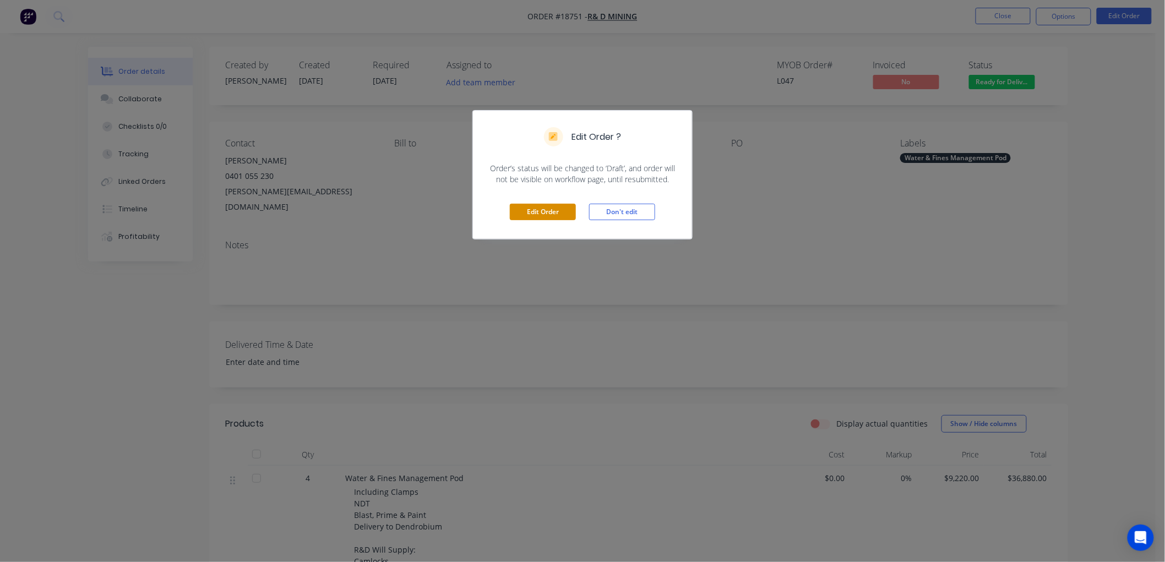
click at [532, 209] on button "Edit Order" at bounding box center [543, 212] width 66 height 17
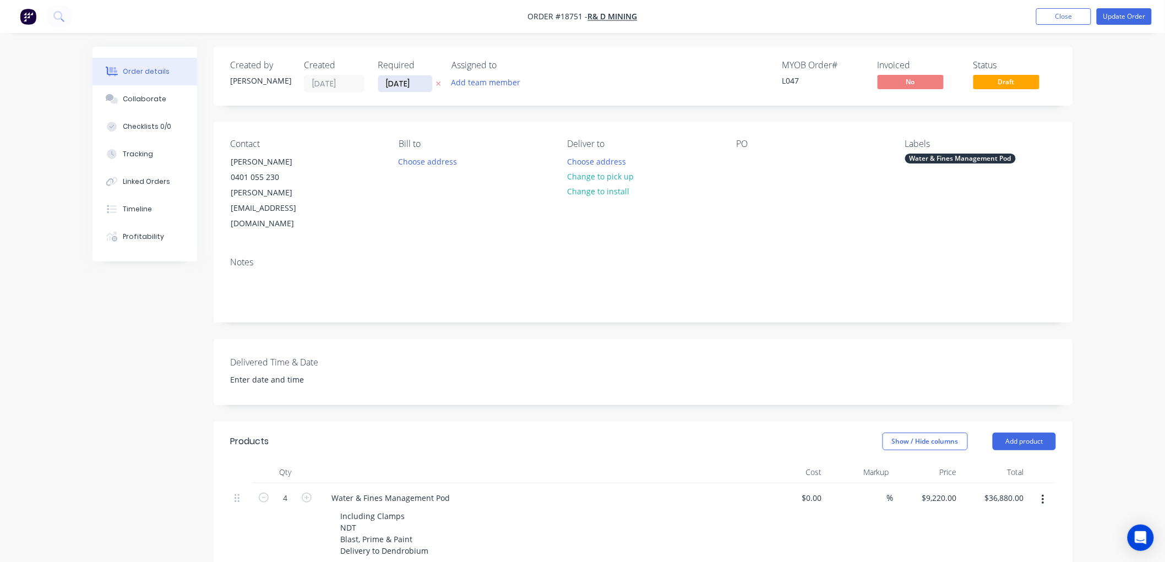
click at [413, 83] on input "[DATE]" at bounding box center [405, 83] width 54 height 17
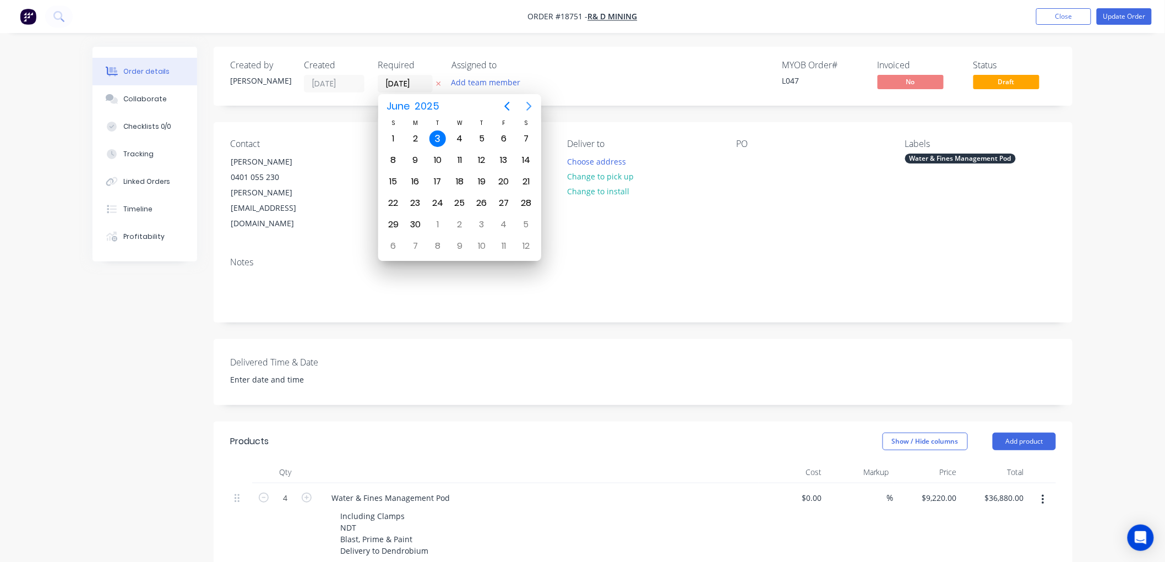
click at [524, 110] on icon "Next page" at bounding box center [528, 106] width 13 height 13
click at [530, 106] on icon "Next page" at bounding box center [528, 106] width 13 height 13
click at [529, 106] on icon "Next page" at bounding box center [528, 106] width 13 height 13
click at [507, 135] on div "5" at bounding box center [504, 138] width 17 height 17
type input "[DATE]"
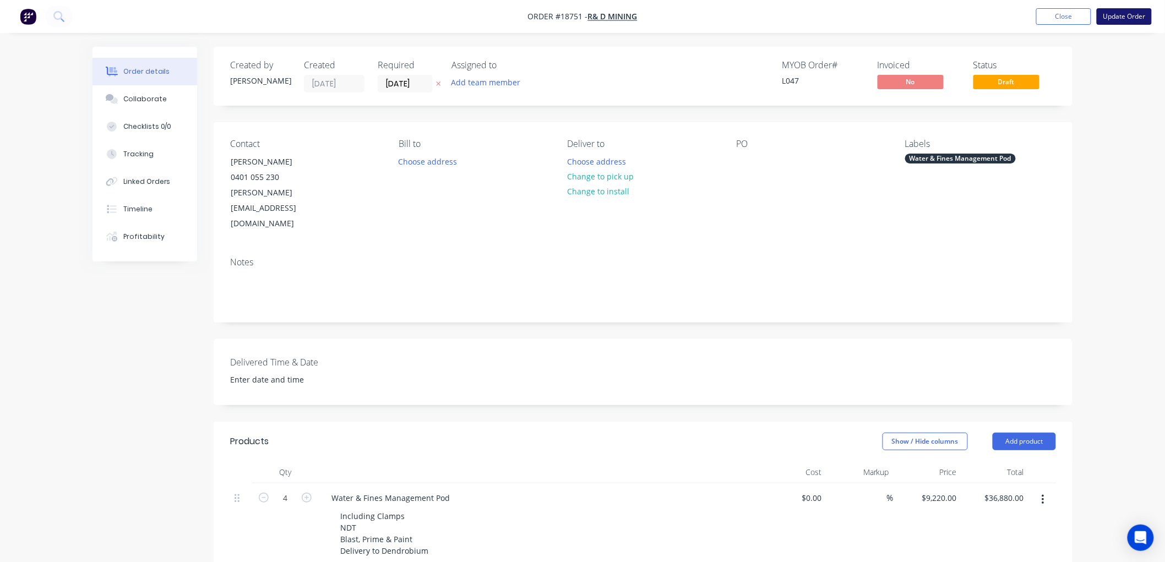
click at [1121, 14] on button "Update Order" at bounding box center [1124, 16] width 55 height 17
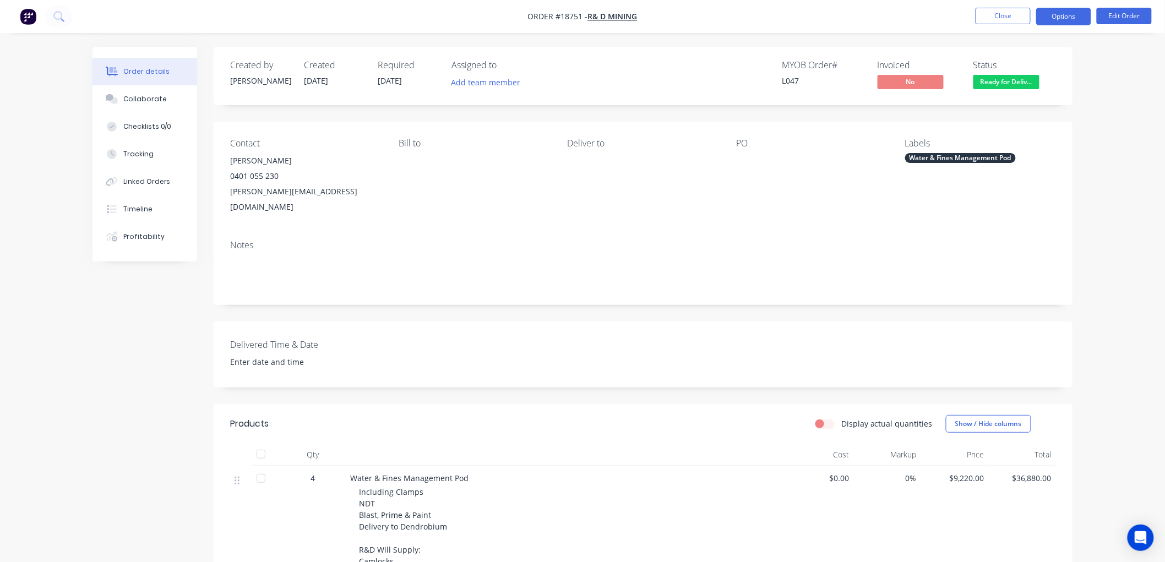
click at [1053, 15] on button "Options" at bounding box center [1063, 17] width 55 height 18
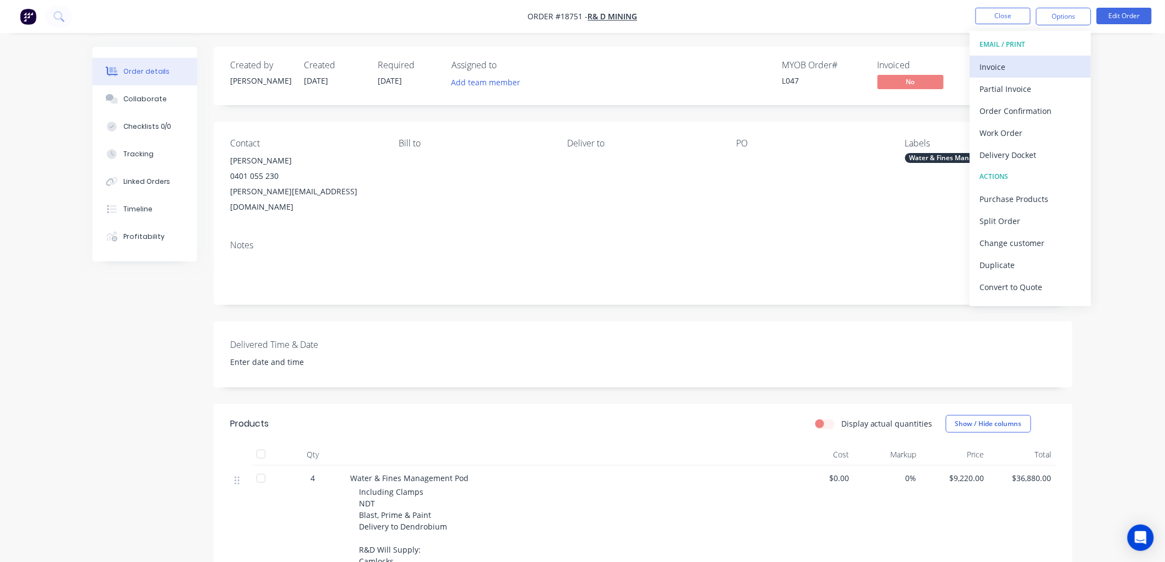
click at [997, 62] on div "Invoice" at bounding box center [1030, 67] width 101 height 16
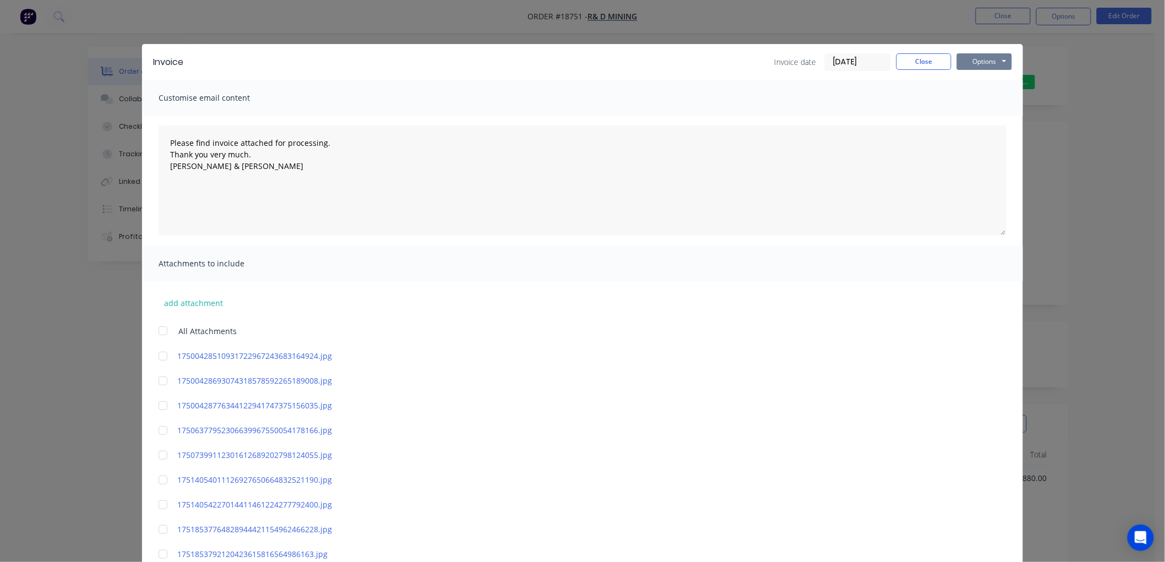
click at [982, 56] on button "Options" at bounding box center [984, 61] width 55 height 17
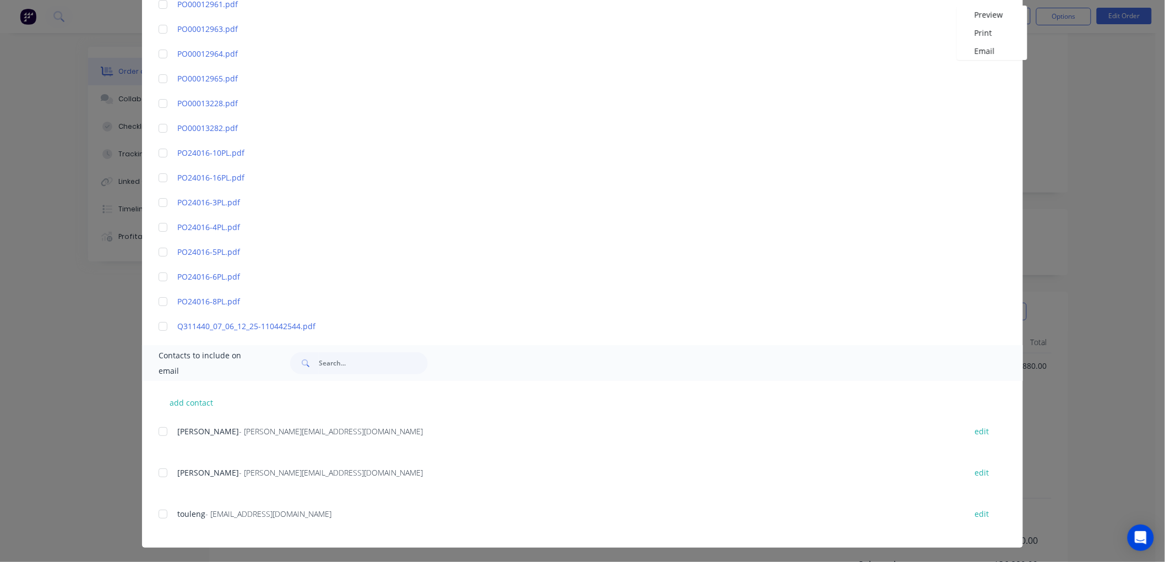
scroll to position [230, 0]
click at [152, 431] on div "add contact Daniel Masi - [EMAIL_ADDRESS][DOMAIN_NAME] edit [PERSON_NAME] - [PE…" at bounding box center [582, 464] width 881 height 167
click at [157, 429] on div at bounding box center [163, 432] width 22 height 22
click at [156, 470] on div at bounding box center [163, 473] width 22 height 22
click at [159, 509] on div at bounding box center [163, 514] width 22 height 22
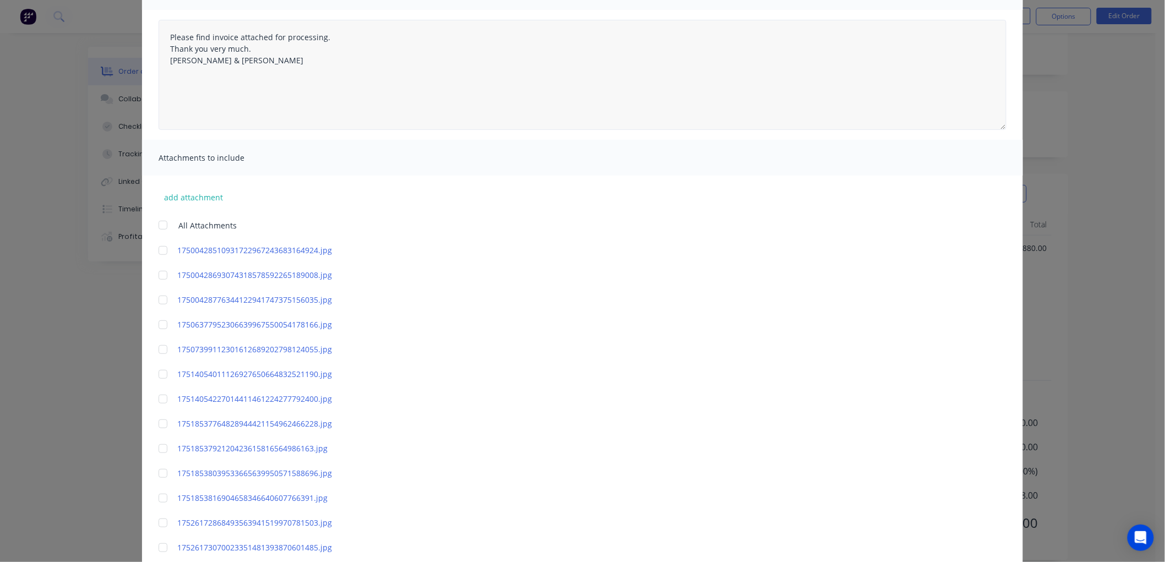
scroll to position [0, 0]
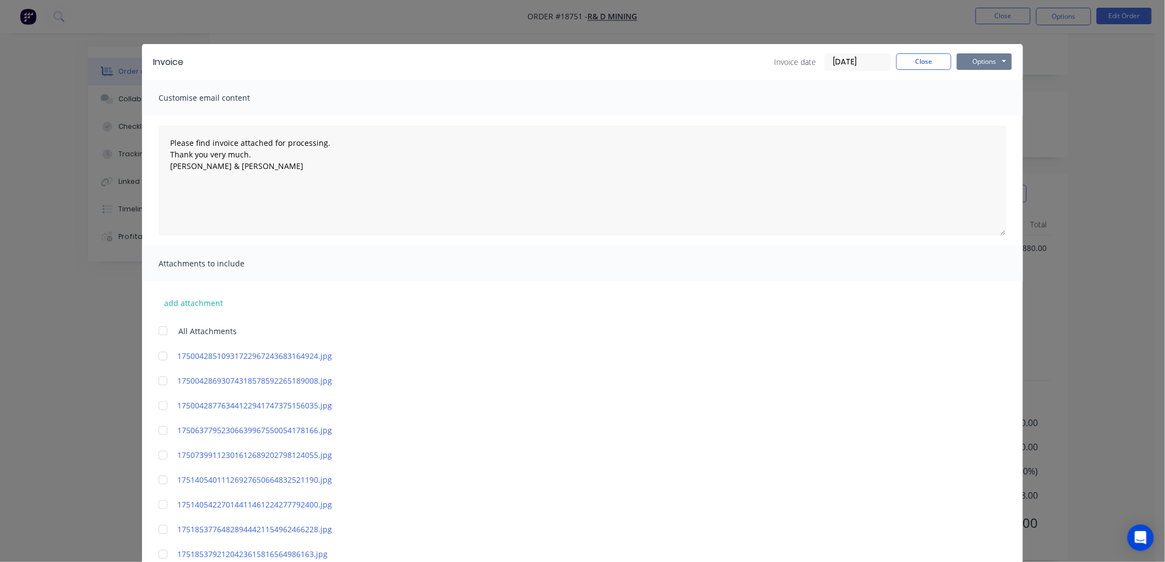
click at [973, 64] on button "Options" at bounding box center [984, 61] width 55 height 17
click at [977, 112] on button "Email" at bounding box center [992, 117] width 70 height 18
type textarea "Please find invoice attached for processing. Thank you very much. [PERSON_NAME]…"
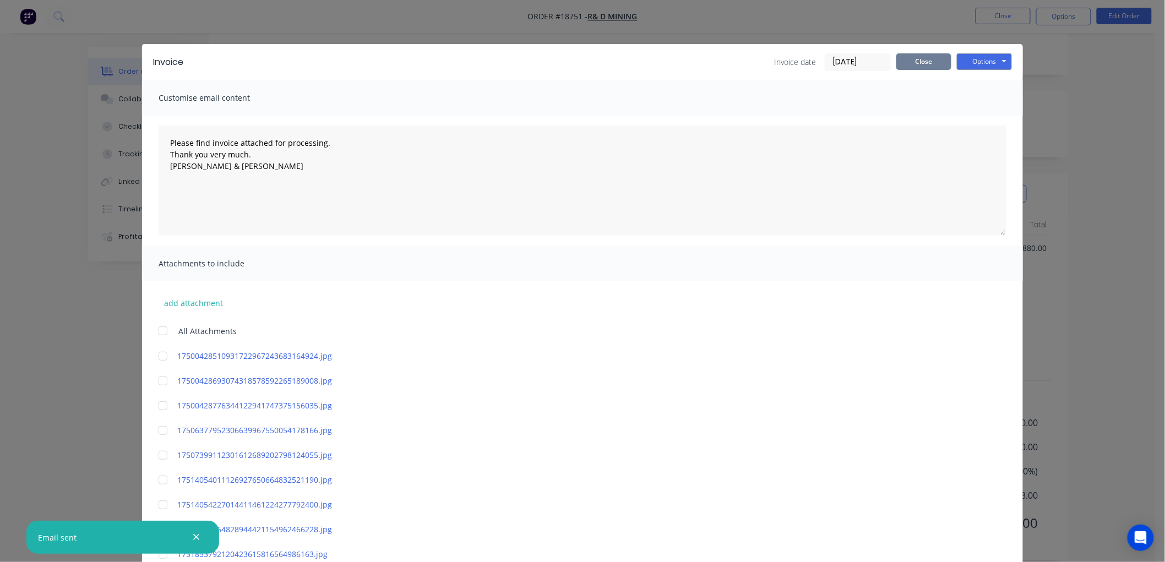
click at [920, 68] on button "Close" at bounding box center [923, 61] width 55 height 17
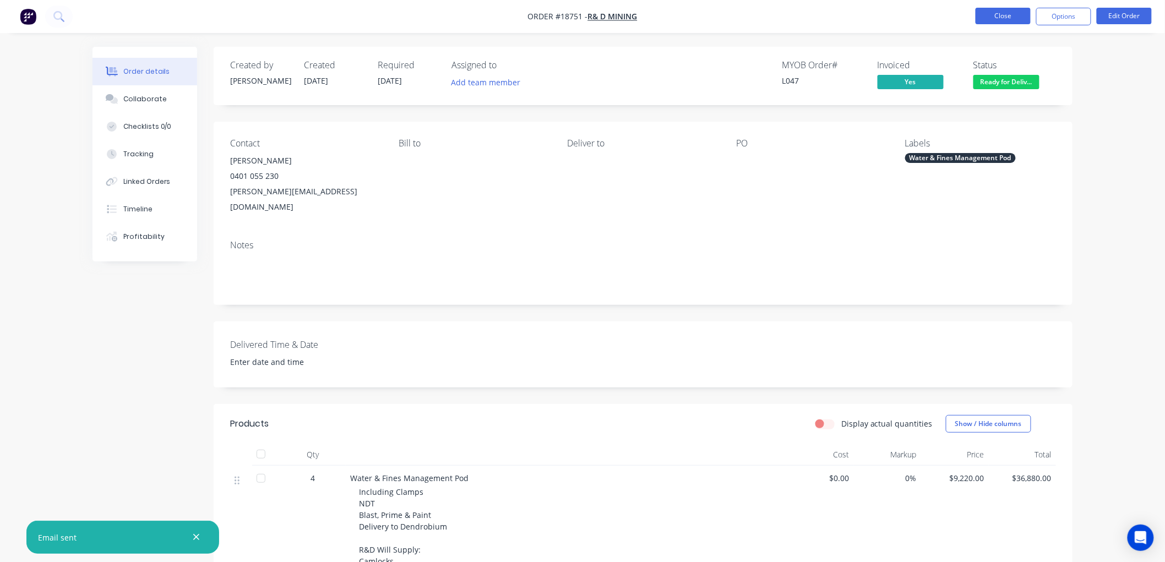
click at [1003, 18] on button "Close" at bounding box center [1003, 16] width 55 height 17
